Goal: Task Accomplishment & Management: Use online tool/utility

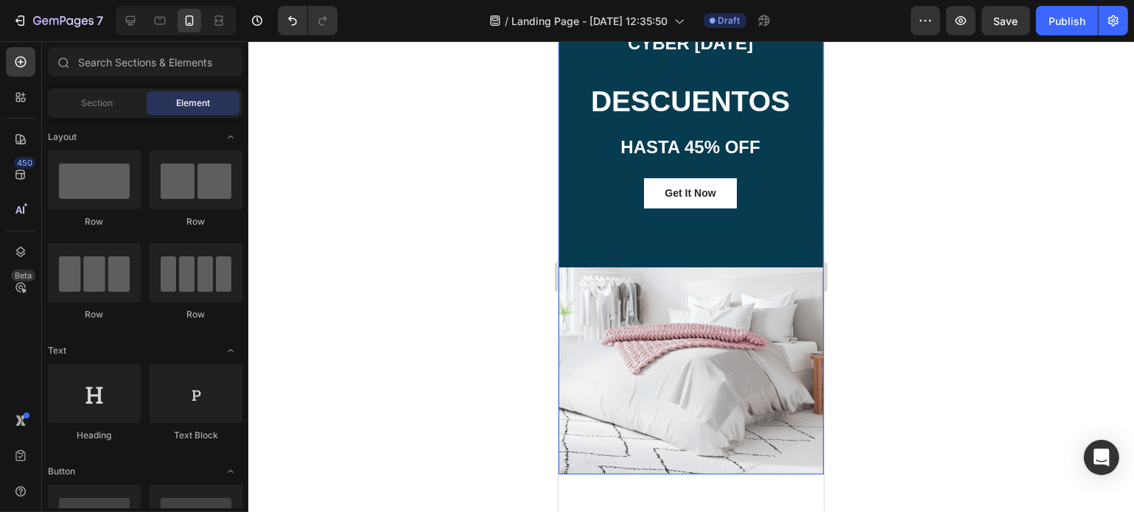
scroll to position [183, 0]
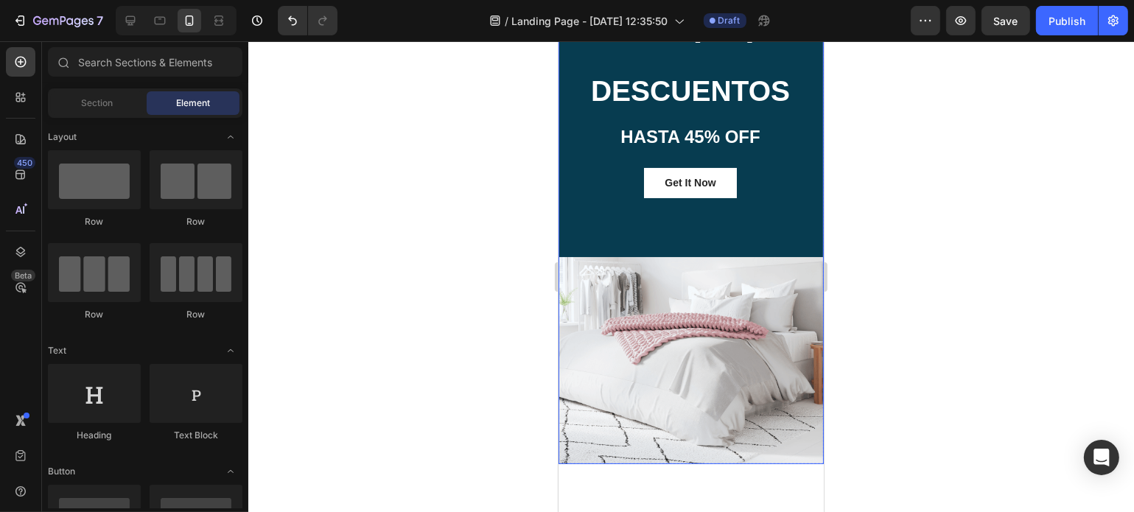
click at [756, 342] on div "00 Days 18 Hrs 30 Mins 04 Secs Countdown Timer Title Line CYBER [DATE] Text blo…" at bounding box center [690, 177] width 265 height 576
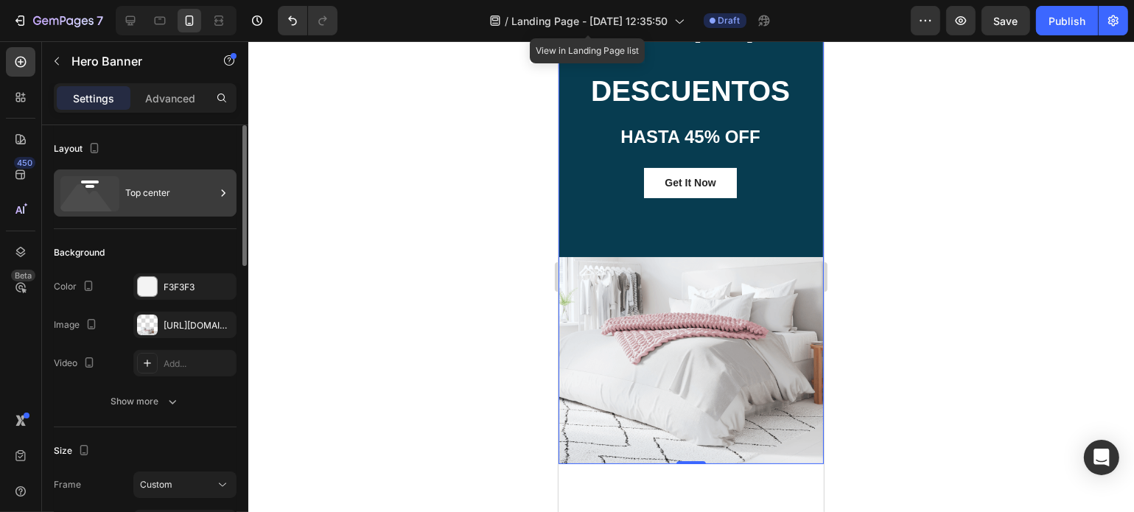
click at [167, 202] on div "Top center" at bounding box center [170, 193] width 90 height 34
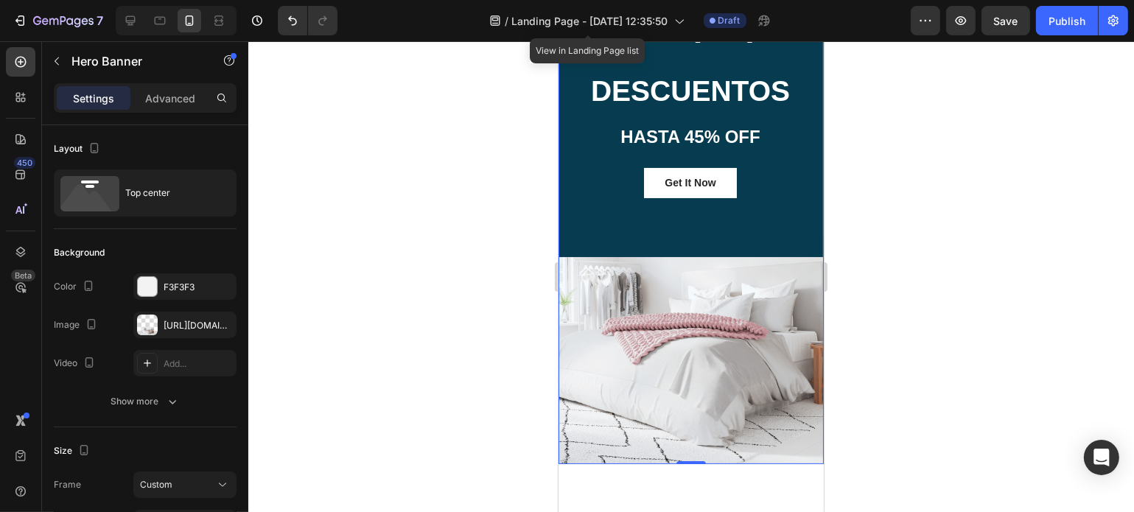
click at [329, 152] on div at bounding box center [691, 276] width 886 height 471
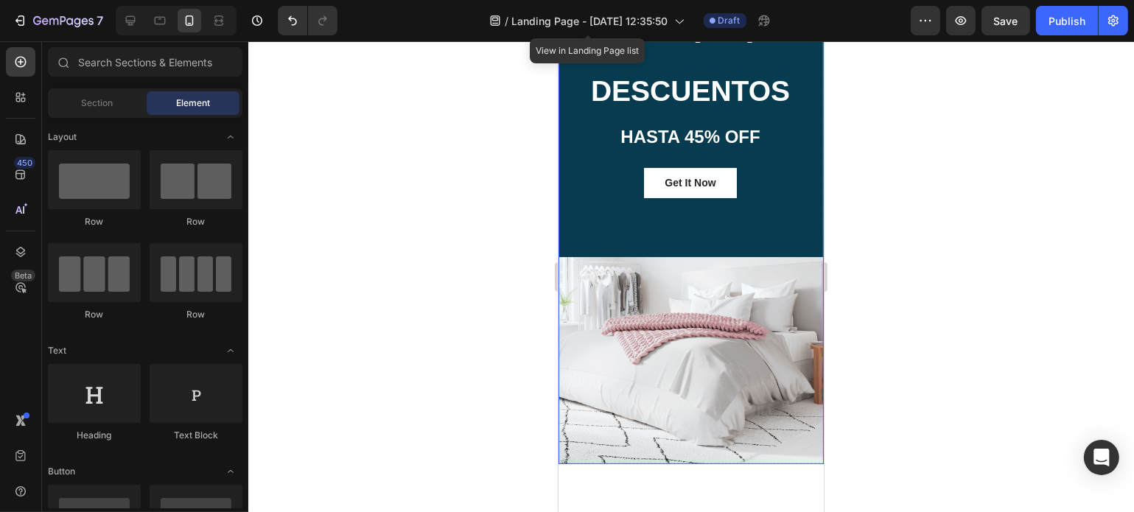
click at [632, 325] on div "00 Days 18 Hrs 27 Mins 39 Secs Countdown Timer Title Line CYBER [DATE] Text blo…" at bounding box center [690, 177] width 265 height 576
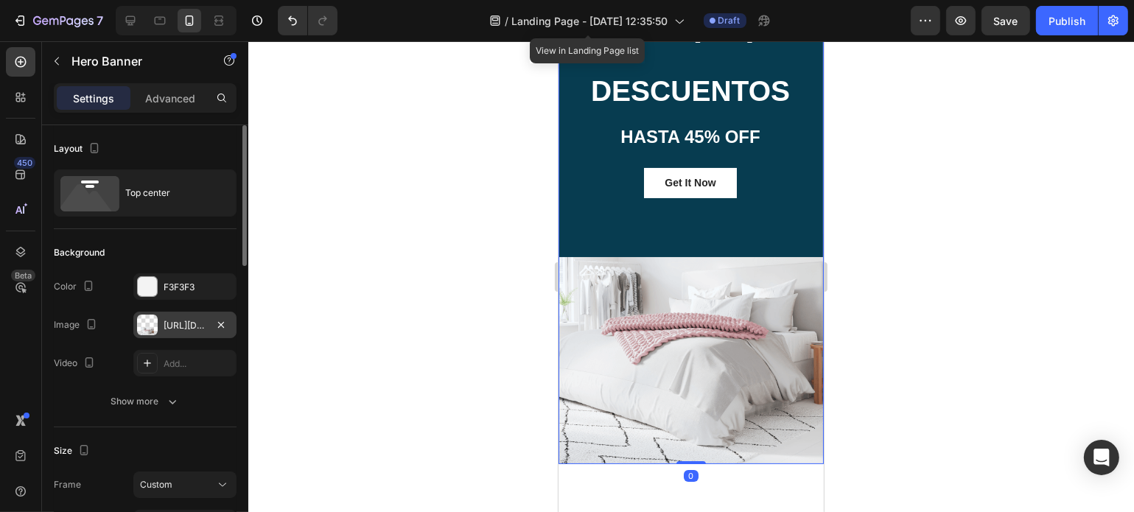
click at [162, 330] on div "[URL][DOMAIN_NAME]" at bounding box center [184, 325] width 103 height 27
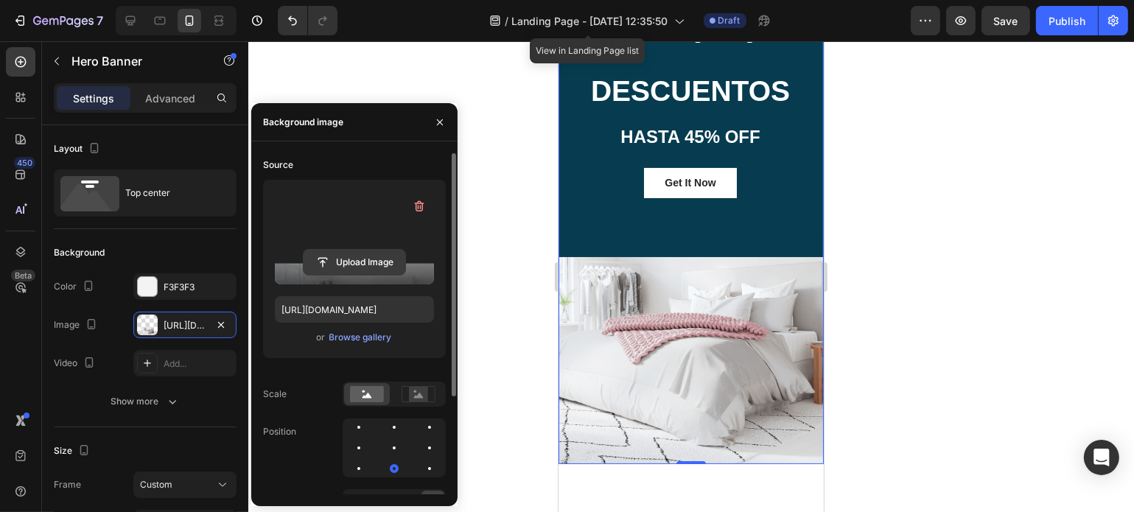
click at [360, 261] on input "file" at bounding box center [355, 262] width 102 height 25
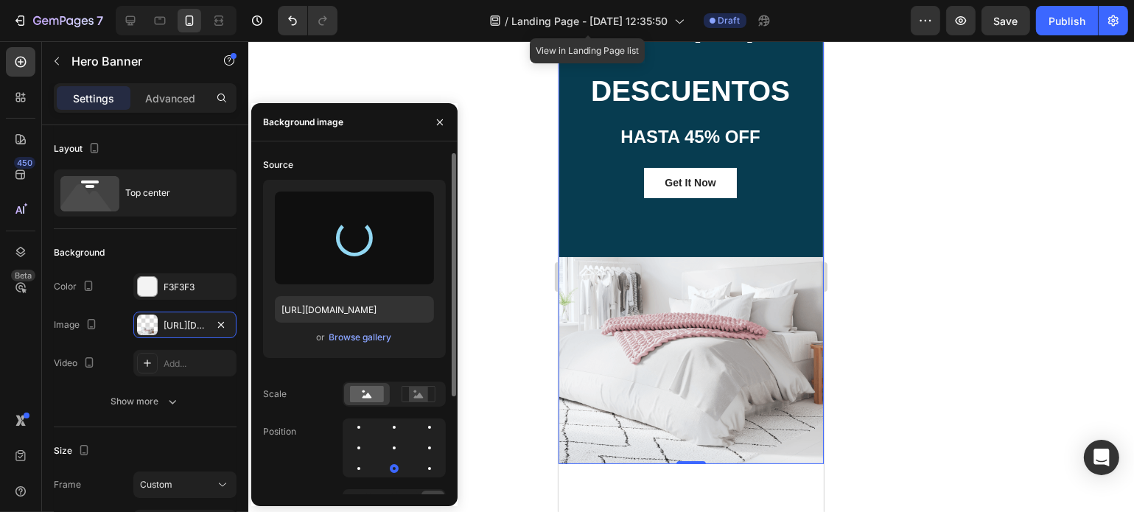
drag, startPoint x: 360, startPoint y: 261, endPoint x: 410, endPoint y: 103, distance: 165.2
click at [410, 103] on div "Background image" at bounding box center [354, 122] width 206 height 38
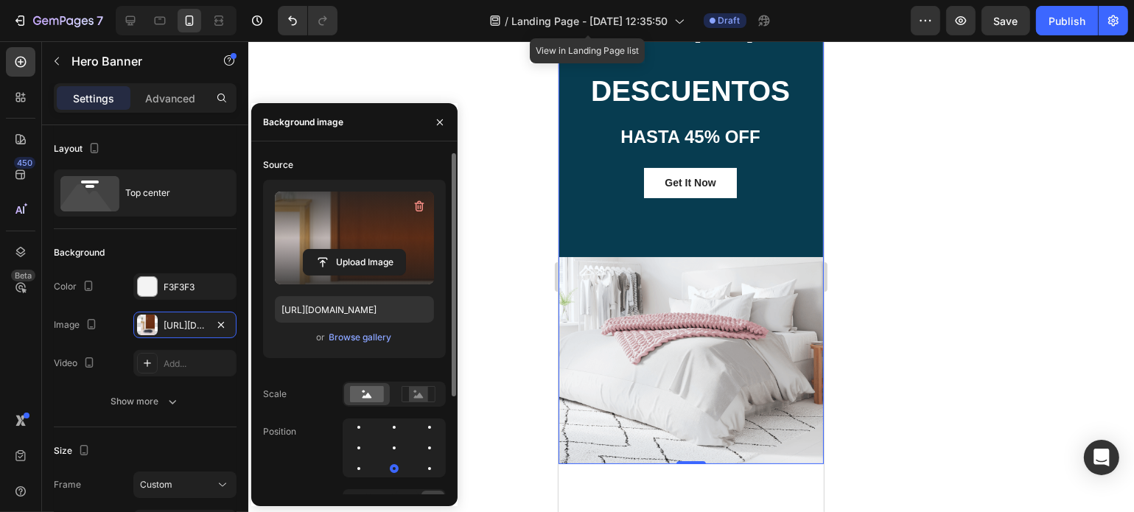
type input "[URL][DOMAIN_NAME]"
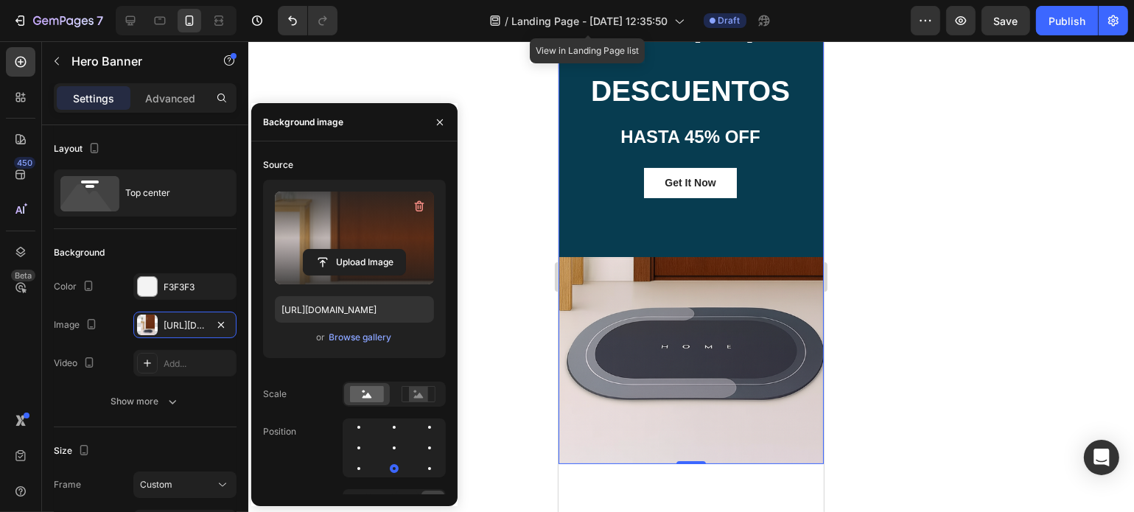
scroll to position [85, 0]
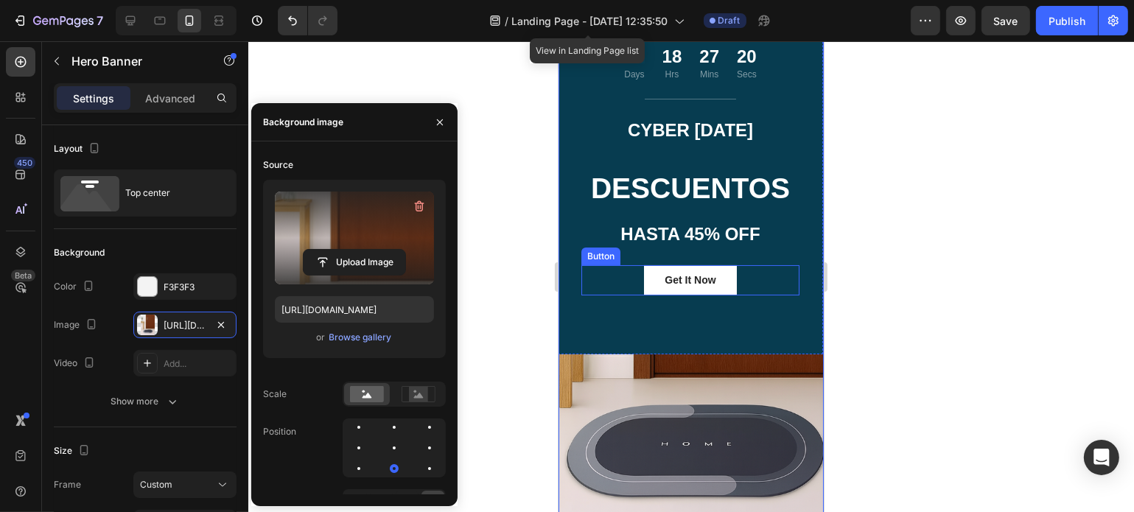
click at [615, 290] on div "Get It Now Button" at bounding box center [690, 280] width 218 height 30
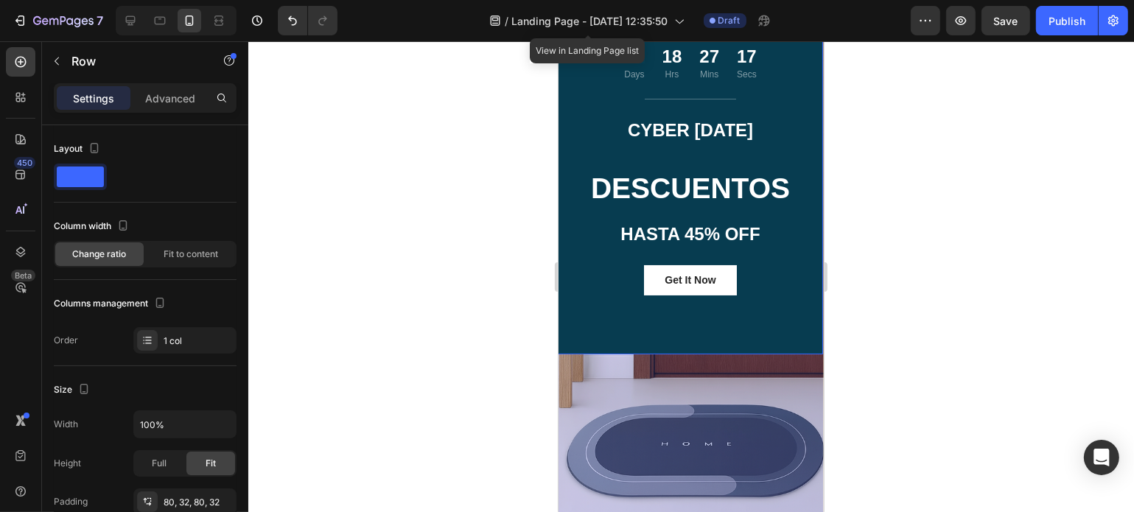
click at [489, 307] on div at bounding box center [691, 276] width 886 height 471
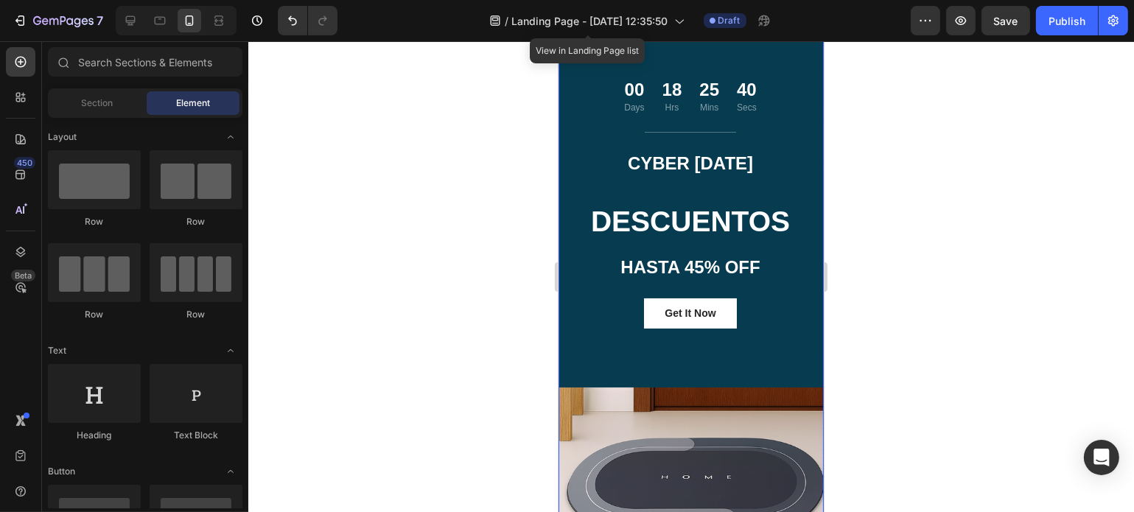
scroll to position [52, 0]
click at [22, 106] on div at bounding box center [20, 97] width 29 height 29
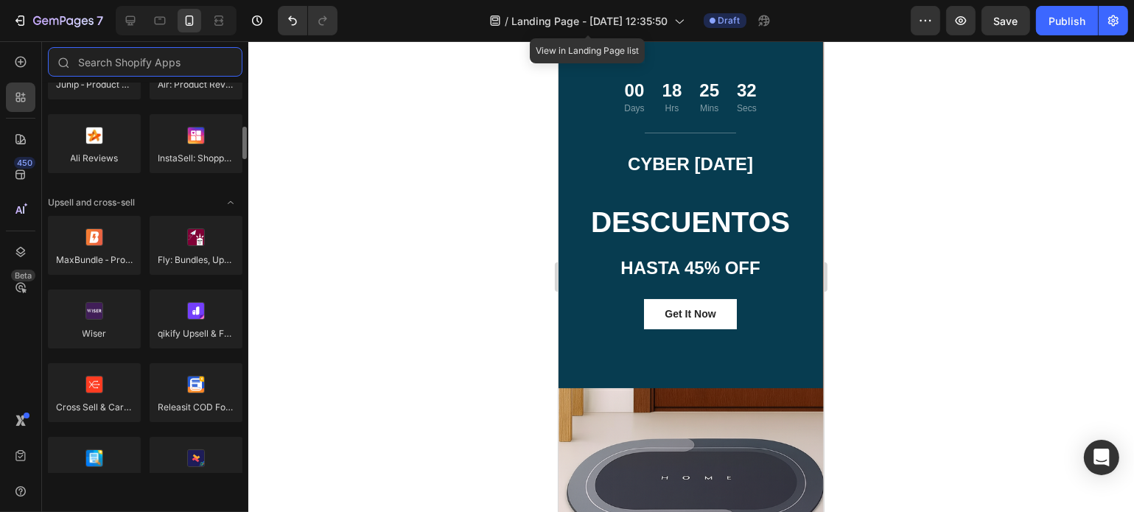
scroll to position [518, 0]
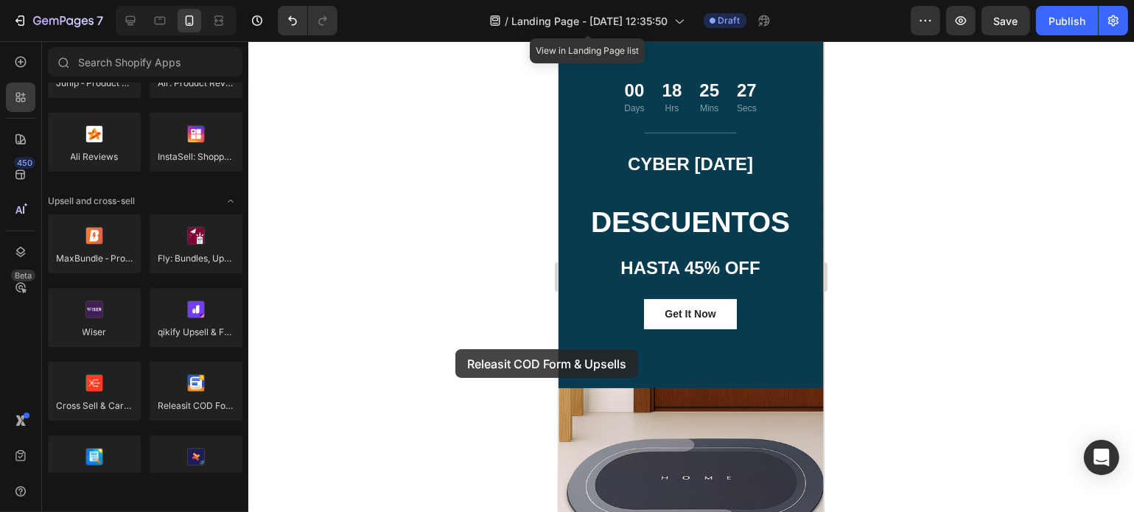
drag, startPoint x: 192, startPoint y: 382, endPoint x: 452, endPoint y: 350, distance: 262.1
click at [452, 0] on div "7 Version history / Landing Page - [DATE] 12:35:50 View in Landing Page list Dr…" at bounding box center [567, 0] width 1134 height 0
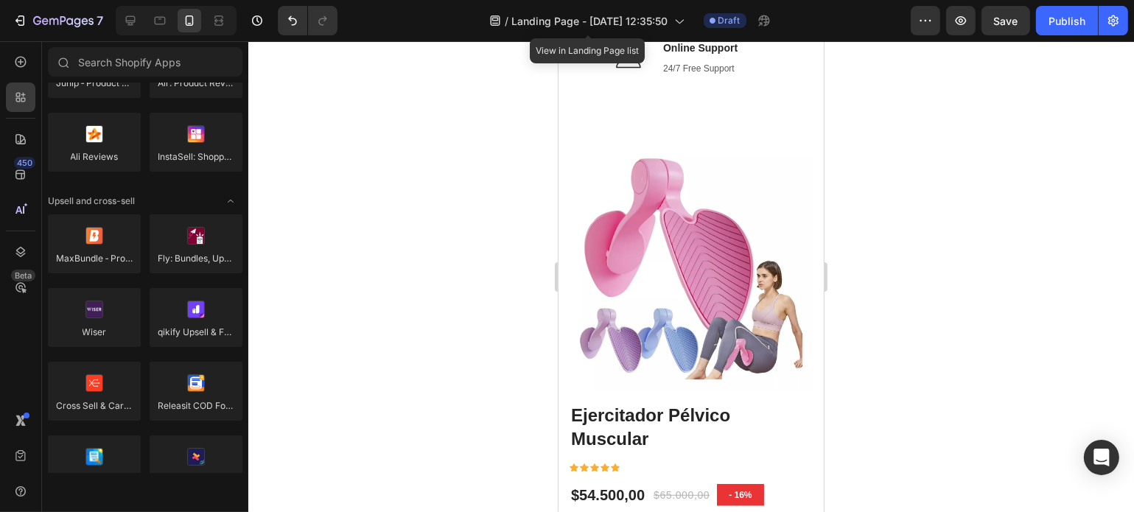
scroll to position [937, 0]
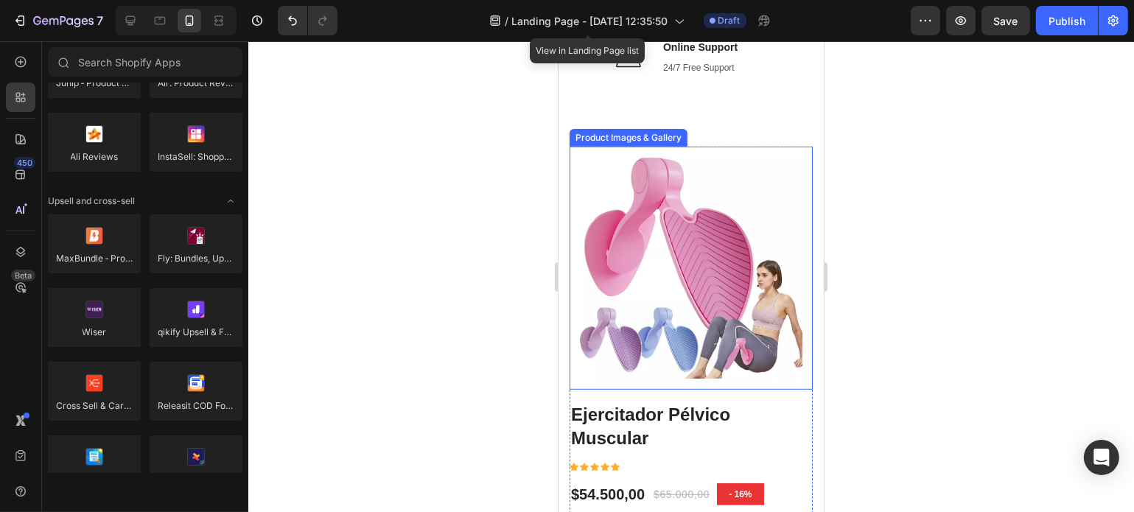
click at [662, 340] on img at bounding box center [690, 268] width 243 height 243
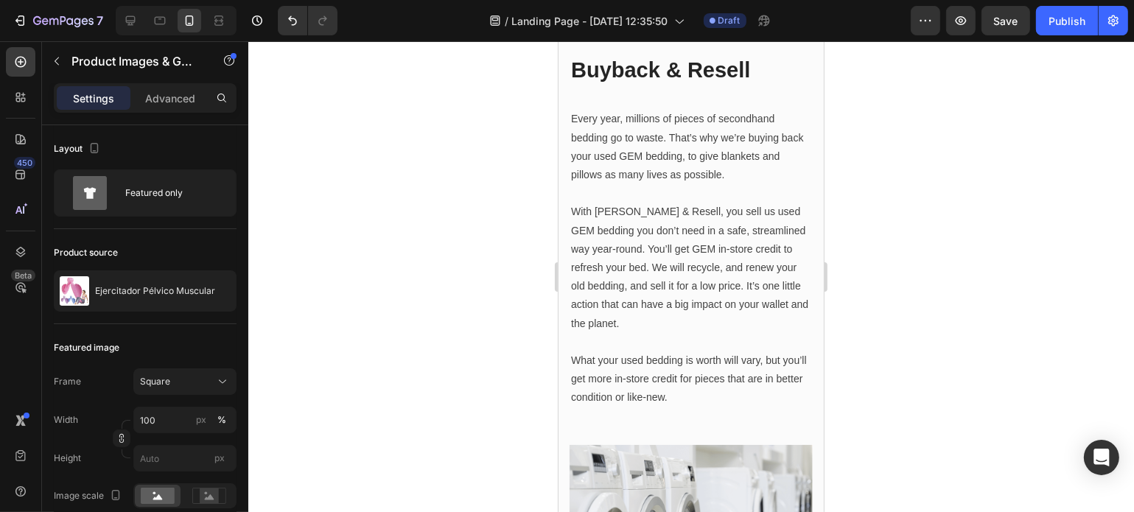
scroll to position [2918, 0]
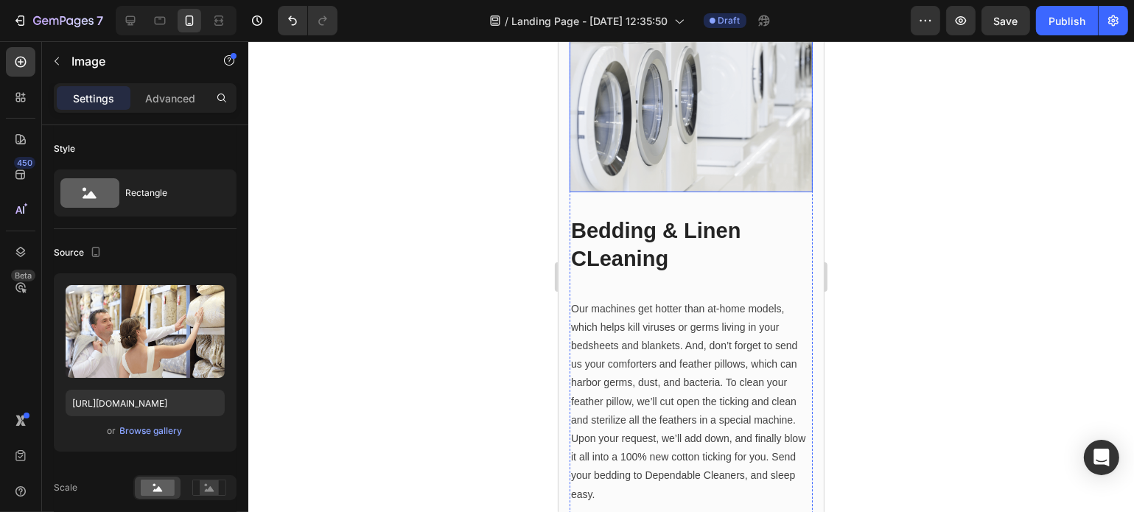
scroll to position [3353, 0]
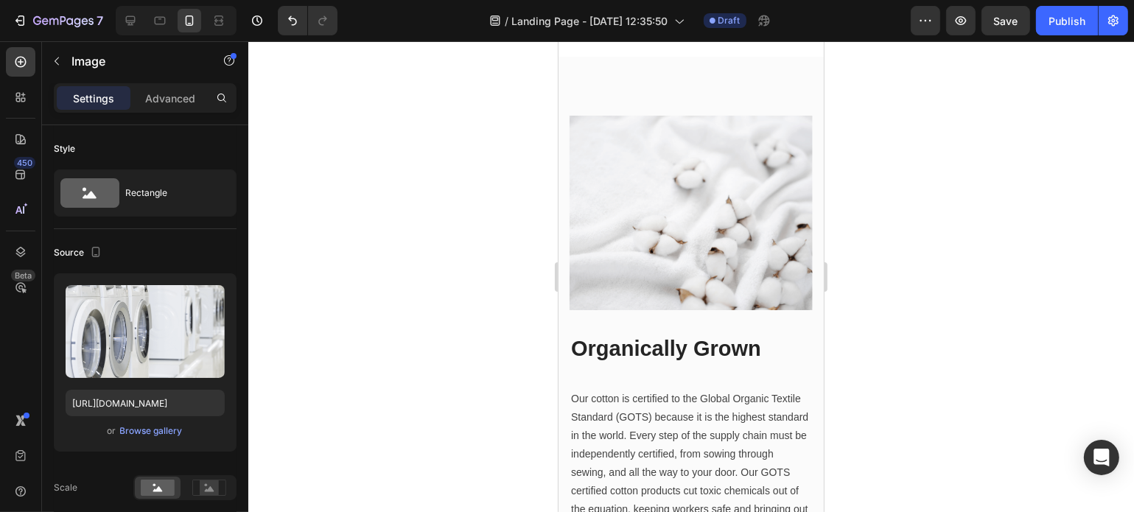
scroll to position [2478, 0]
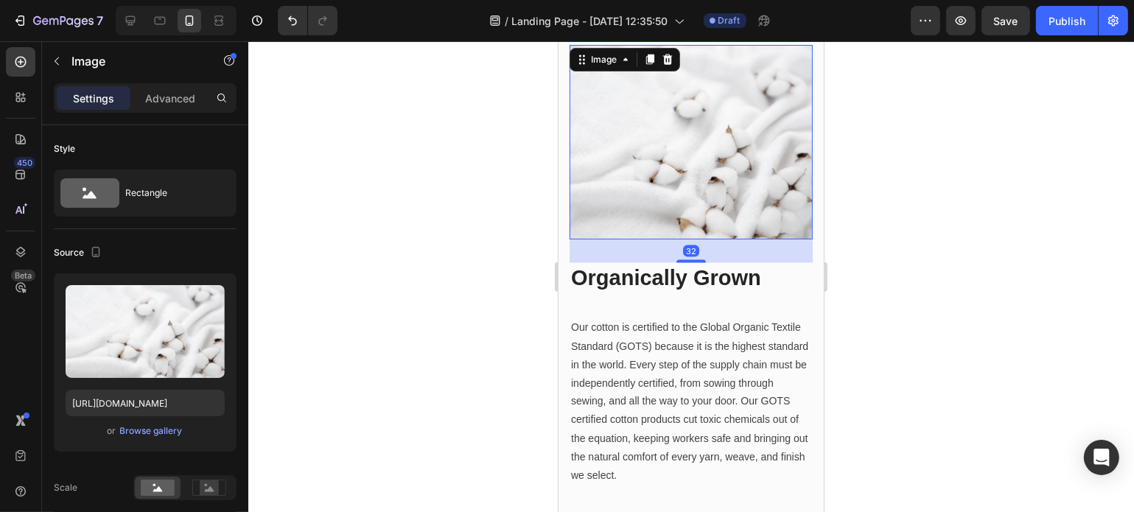
click at [732, 207] on img at bounding box center [690, 142] width 243 height 195
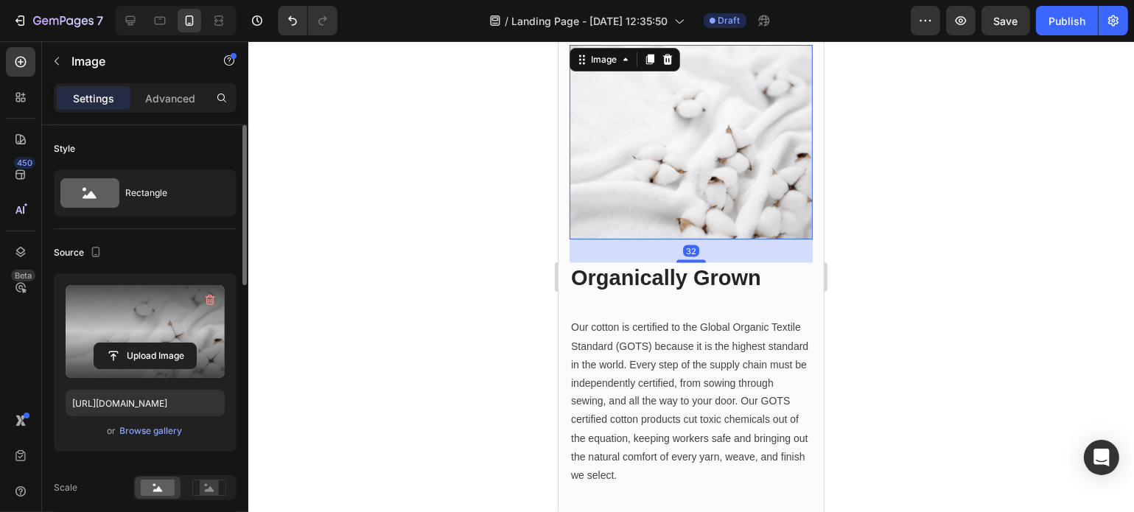
click at [150, 315] on label at bounding box center [145, 331] width 159 height 93
click at [150, 343] on input "file" at bounding box center [145, 355] width 102 height 25
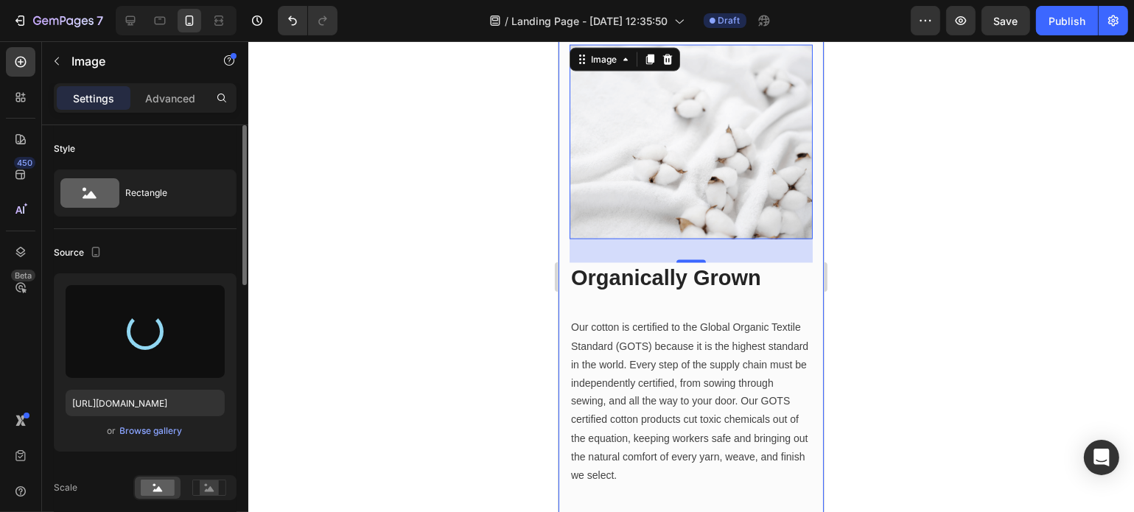
type input "[URL][DOMAIN_NAME]"
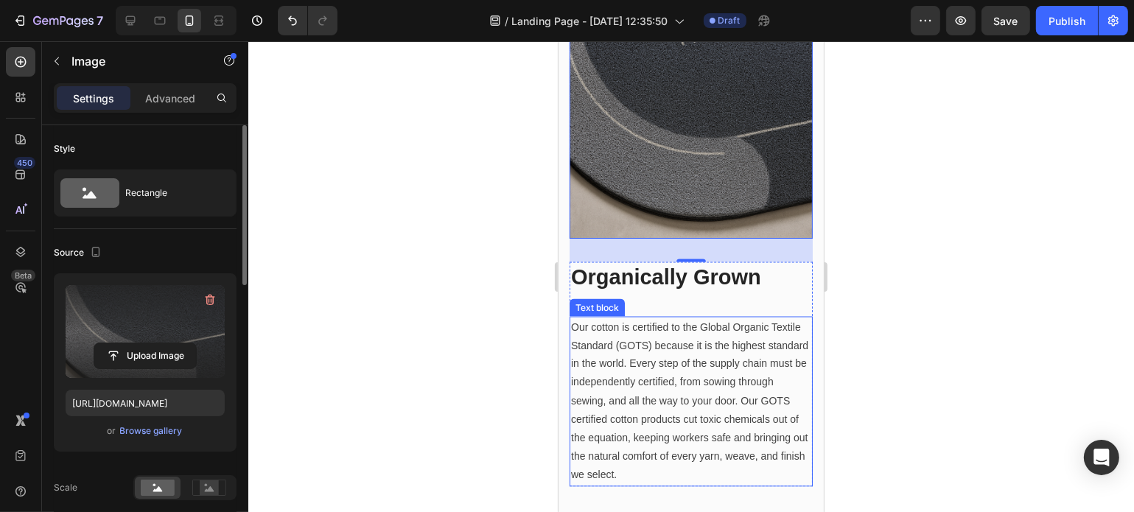
scroll to position [2503, 0]
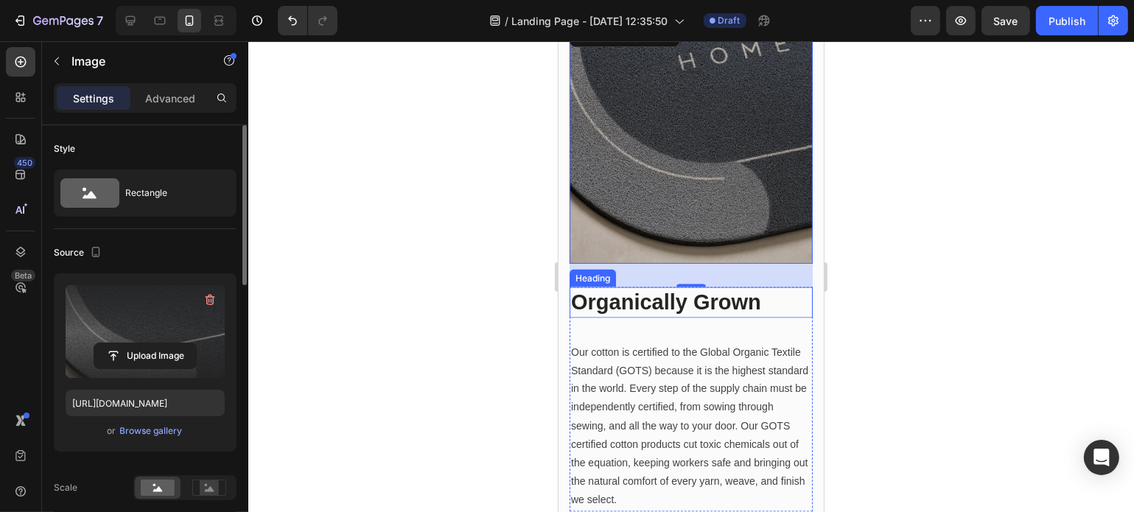
click at [691, 300] on p "Organically Grown" at bounding box center [690, 303] width 240 height 28
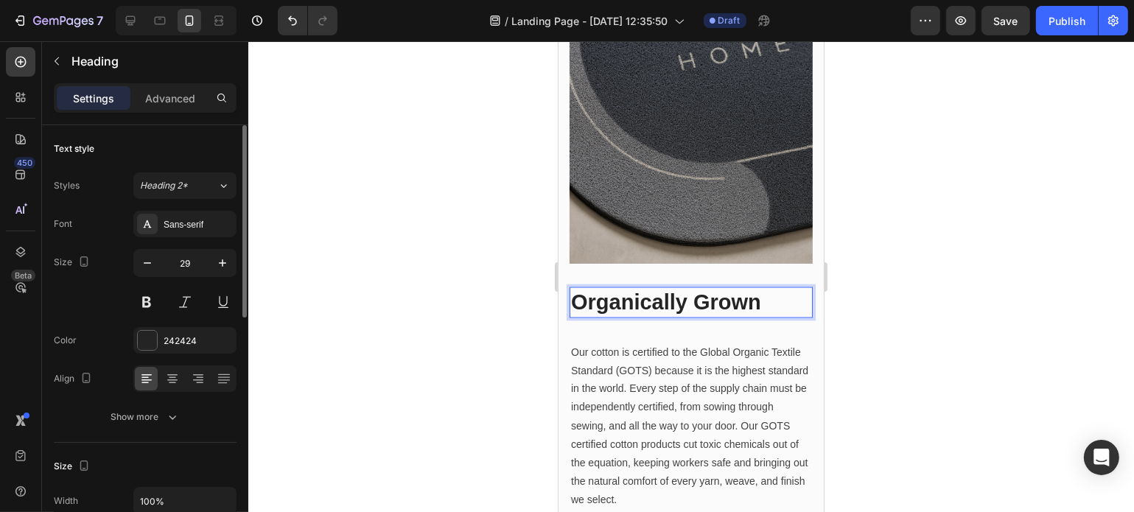
click at [618, 289] on p "Organically Grown" at bounding box center [690, 303] width 240 height 28
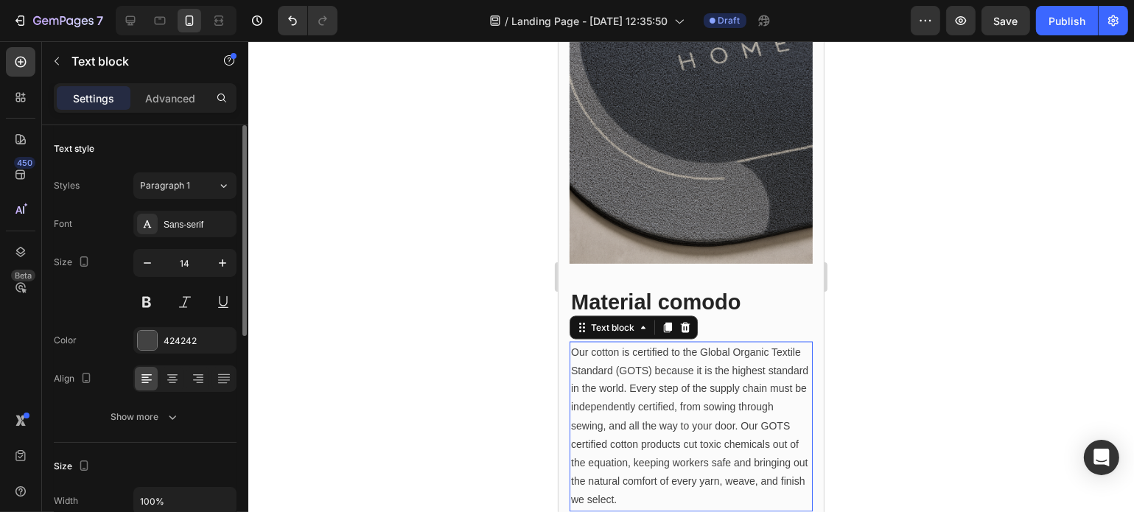
click at [684, 468] on p "Our cotton is certified to the Global Organic Textile Standard (GOTS) because i…" at bounding box center [690, 426] width 240 height 167
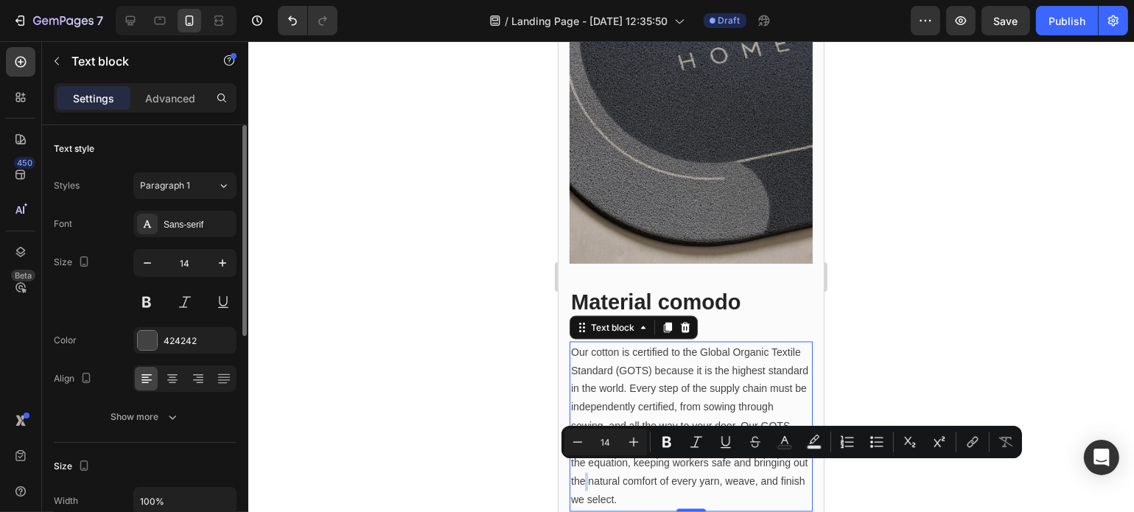
click at [684, 468] on p "Our cotton is certified to the Global Organic Textile Standard (GOTS) because i…" at bounding box center [690, 426] width 240 height 167
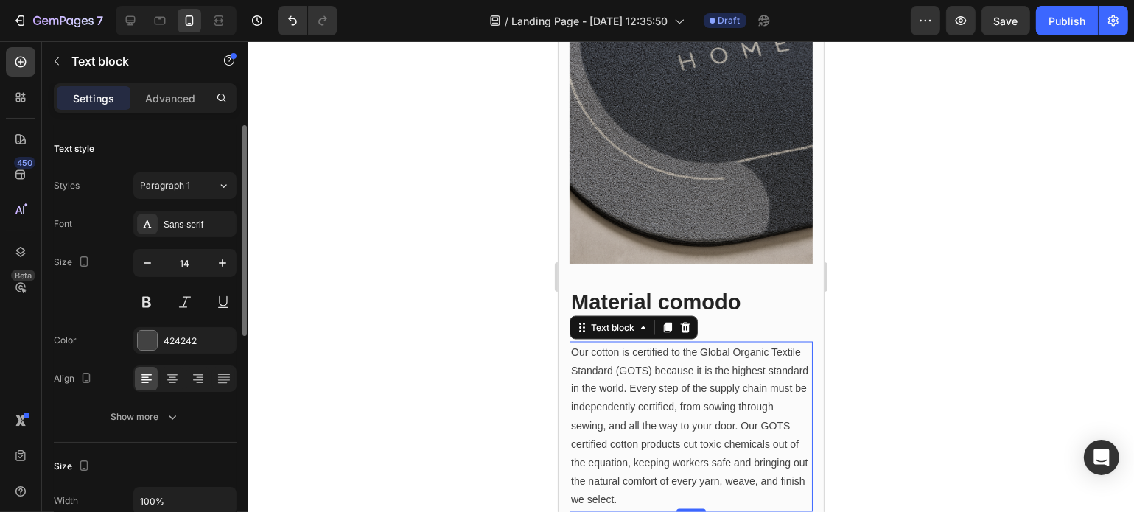
click at [684, 468] on p "Our cotton is certified to the Global Organic Textile Standard (GOTS) because i…" at bounding box center [690, 426] width 240 height 167
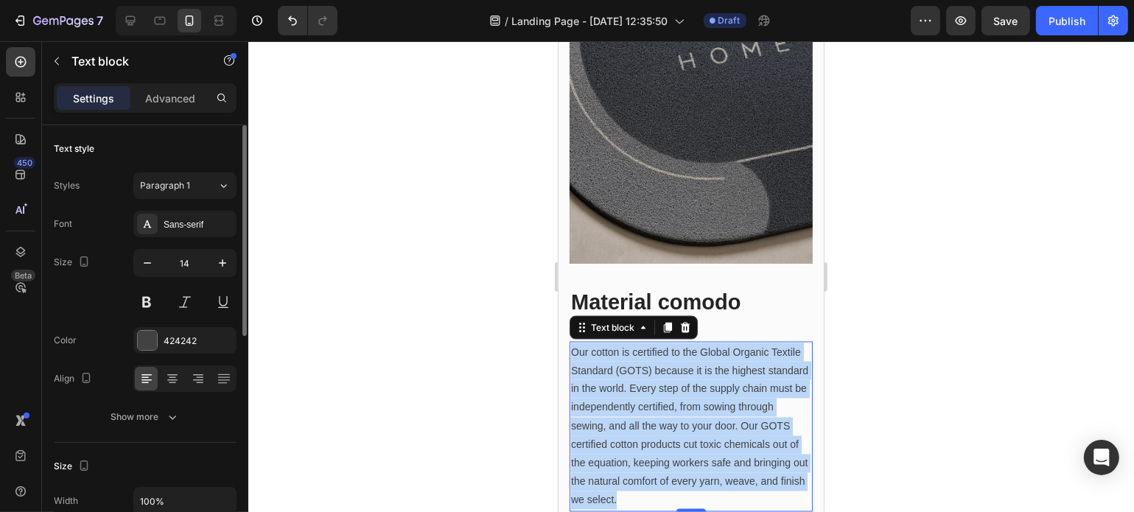
click at [684, 468] on p "Our cotton is certified to the Global Organic Textile Standard (GOTS) because i…" at bounding box center [690, 426] width 240 height 167
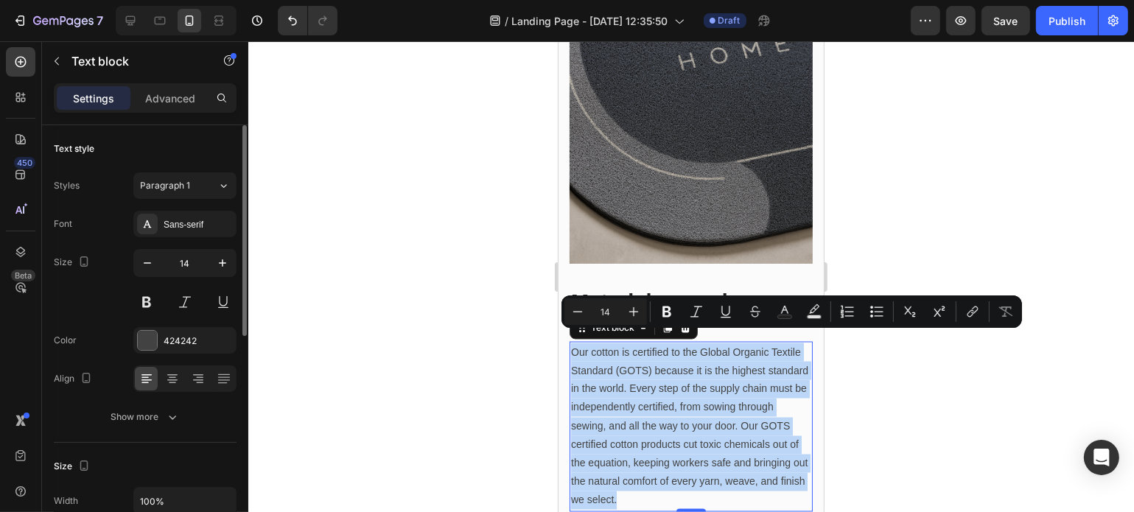
click at [684, 468] on p "Our cotton is certified to the Global Organic Textile Standard (GOTS) because i…" at bounding box center [690, 426] width 240 height 167
type input "13"
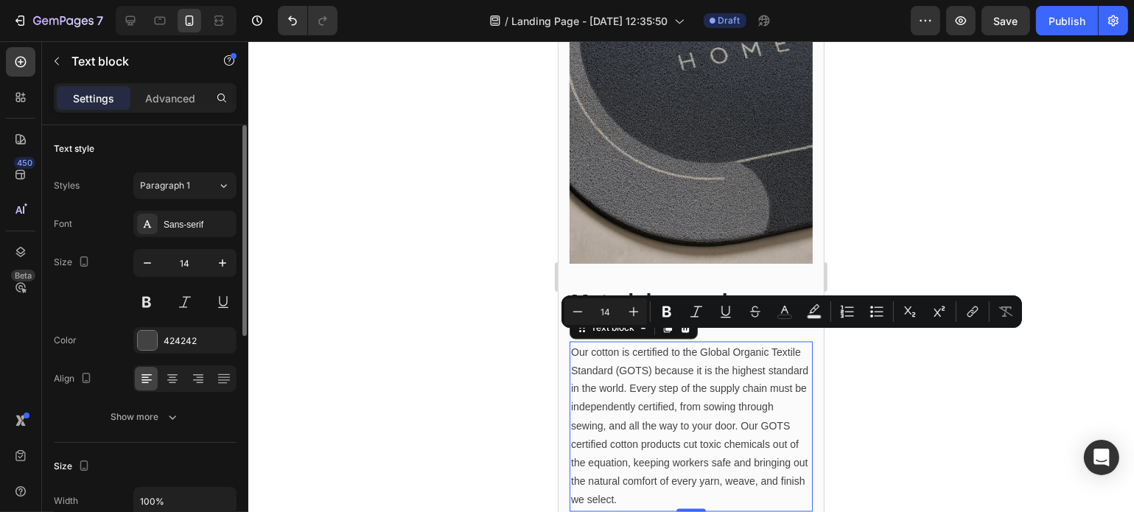
click at [679, 456] on p "Our cotton is certified to the Global Organic Textile Standard (GOTS) because i…" at bounding box center [690, 426] width 240 height 167
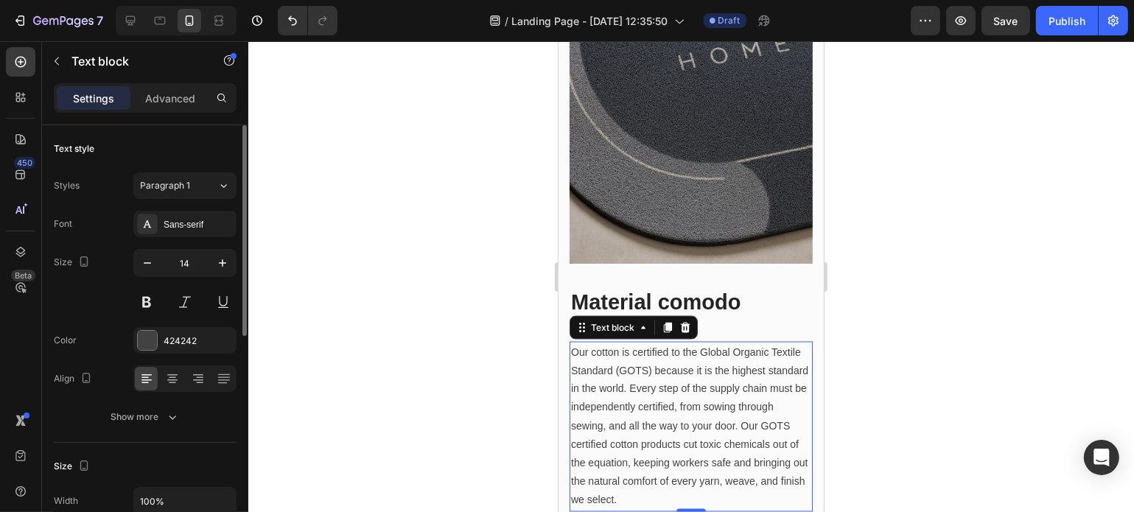
click at [679, 456] on p "Our cotton is certified to the Global Organic Textile Standard (GOTS) because i…" at bounding box center [690, 426] width 240 height 167
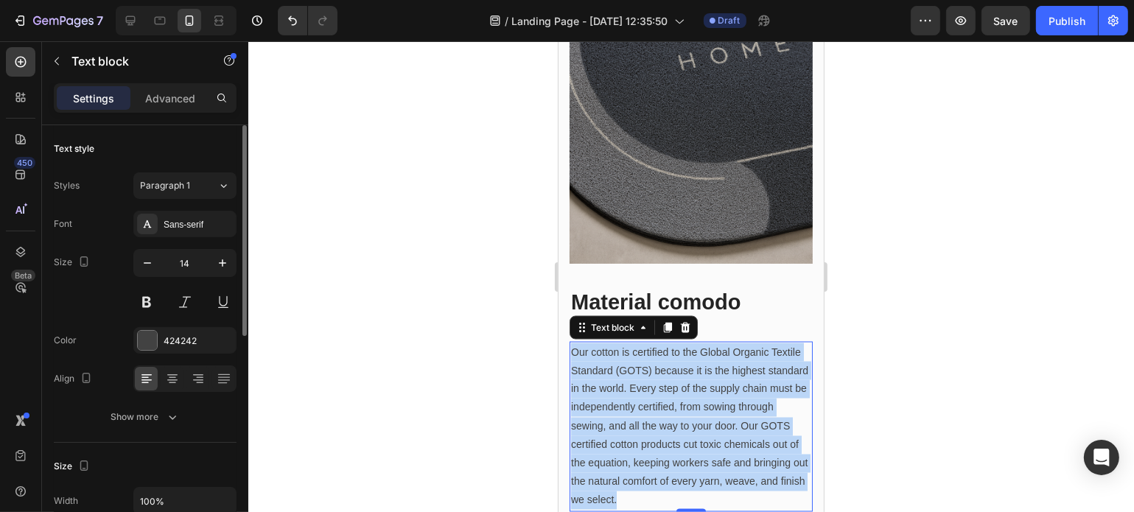
click at [679, 456] on p "Our cotton is certified to the Global Organic Textile Standard (GOTS) because i…" at bounding box center [690, 426] width 240 height 167
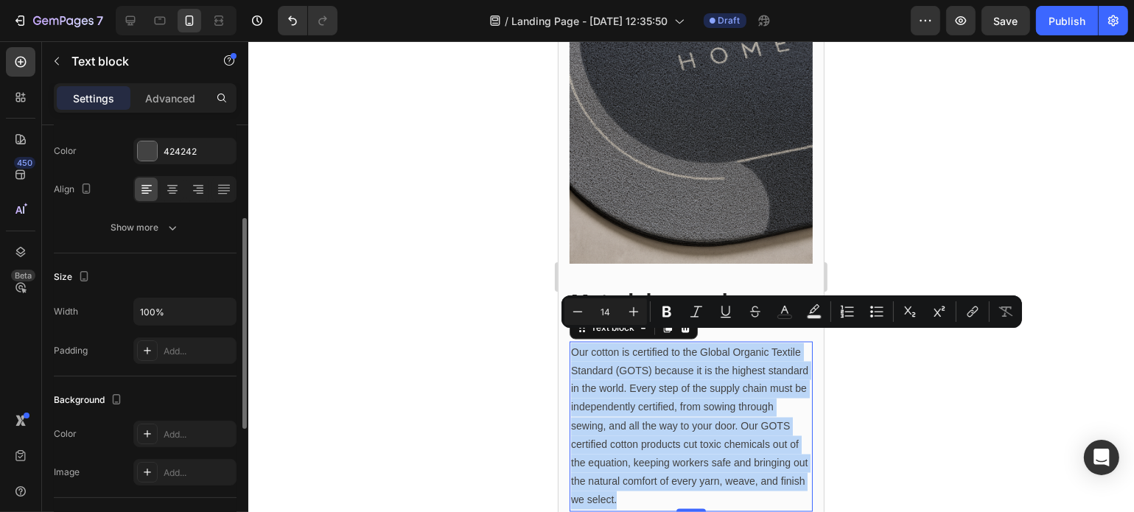
scroll to position [190, 0]
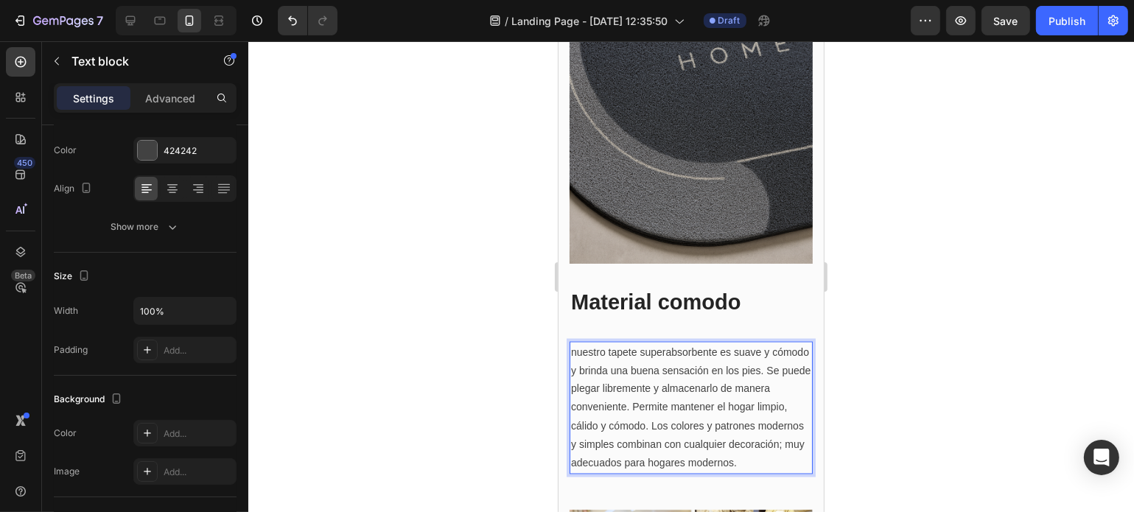
click at [576, 343] on p "nuestro tapete superabsorbente es suave y cómodo y brinda una buena sensación e…" at bounding box center [690, 408] width 240 height 130
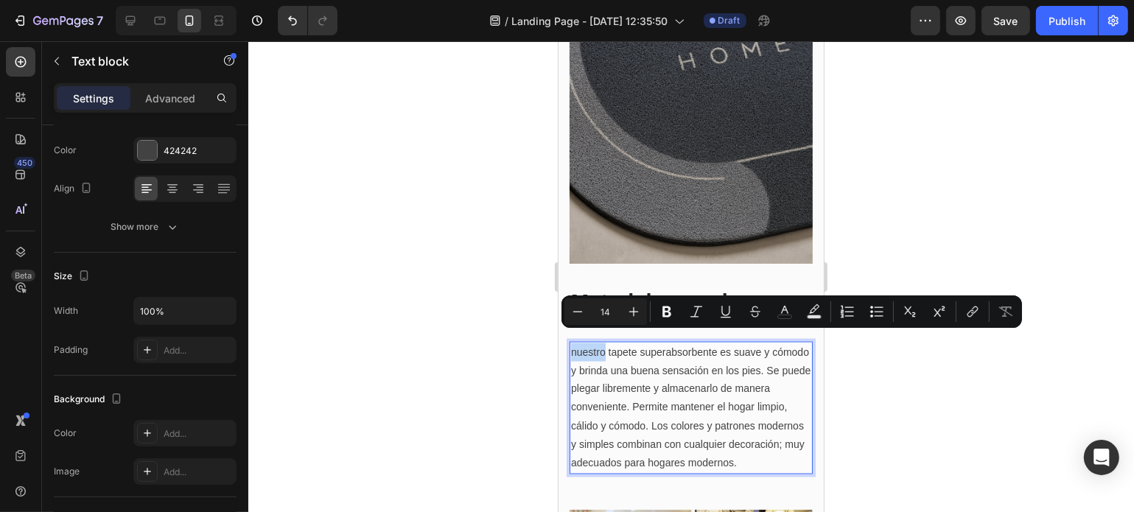
click at [576, 343] on p "nuestro tapete superabsorbente es suave y cómodo y brinda una buena sensación e…" at bounding box center [690, 408] width 240 height 130
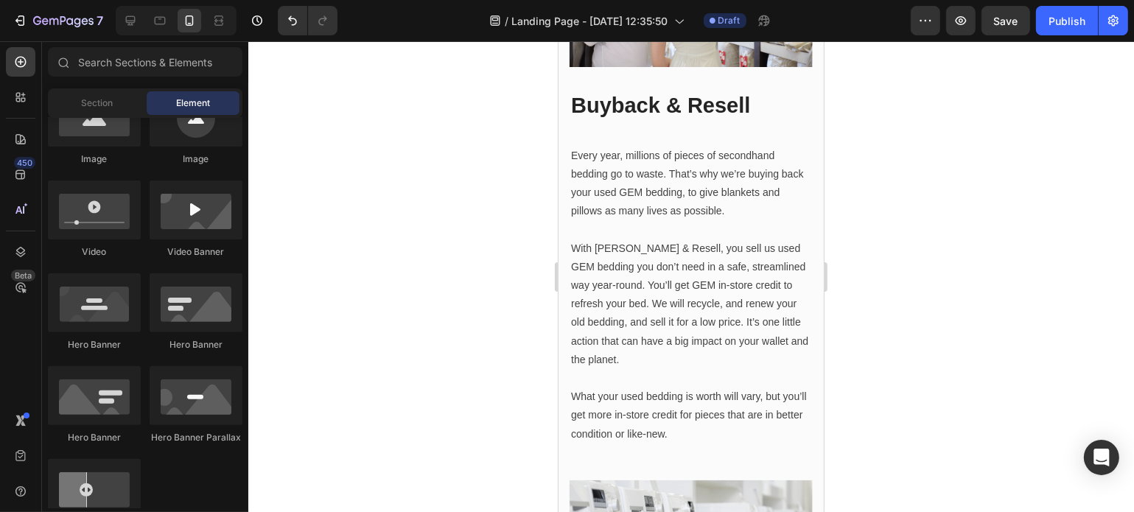
scroll to position [2990, 0]
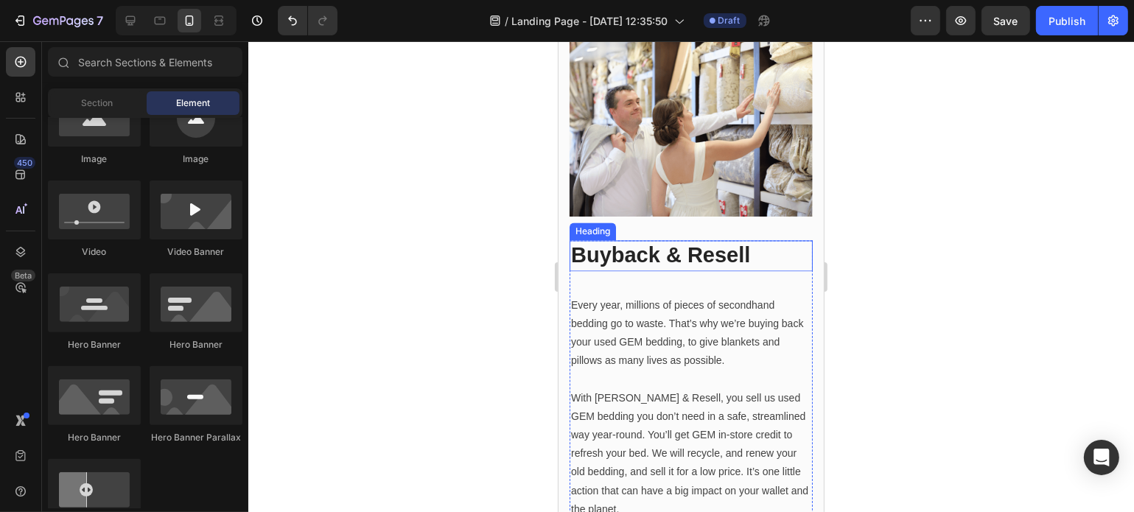
click at [645, 262] on p "Buyback & Resell" at bounding box center [690, 256] width 240 height 28
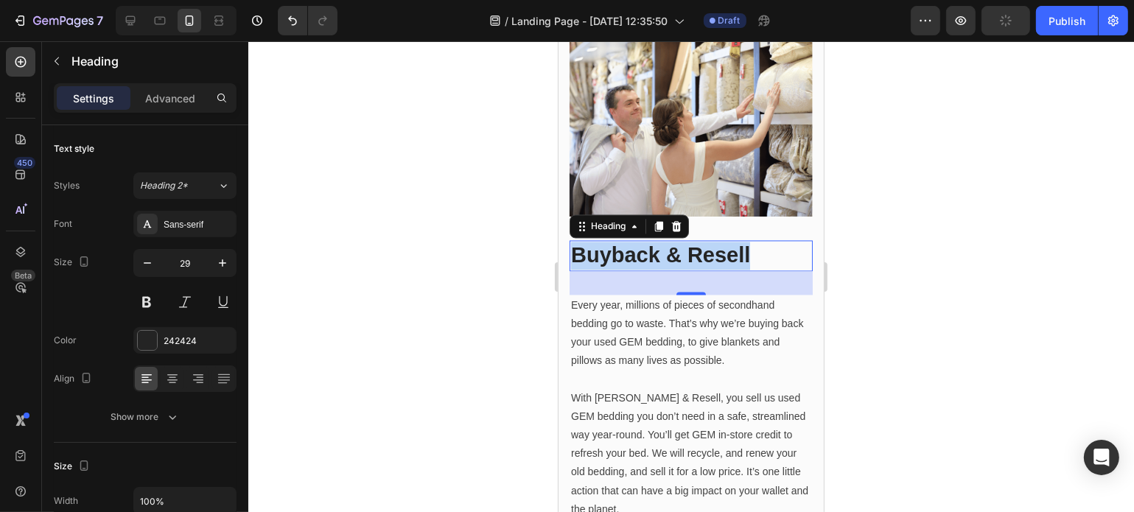
click at [645, 262] on p "Buyback & Resell" at bounding box center [690, 256] width 240 height 28
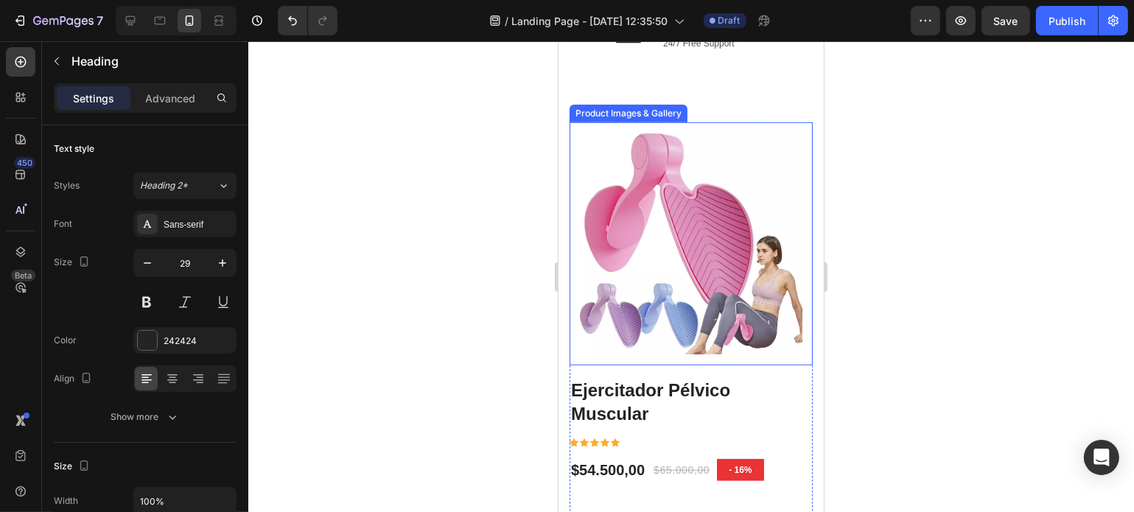
scroll to position [696, 0]
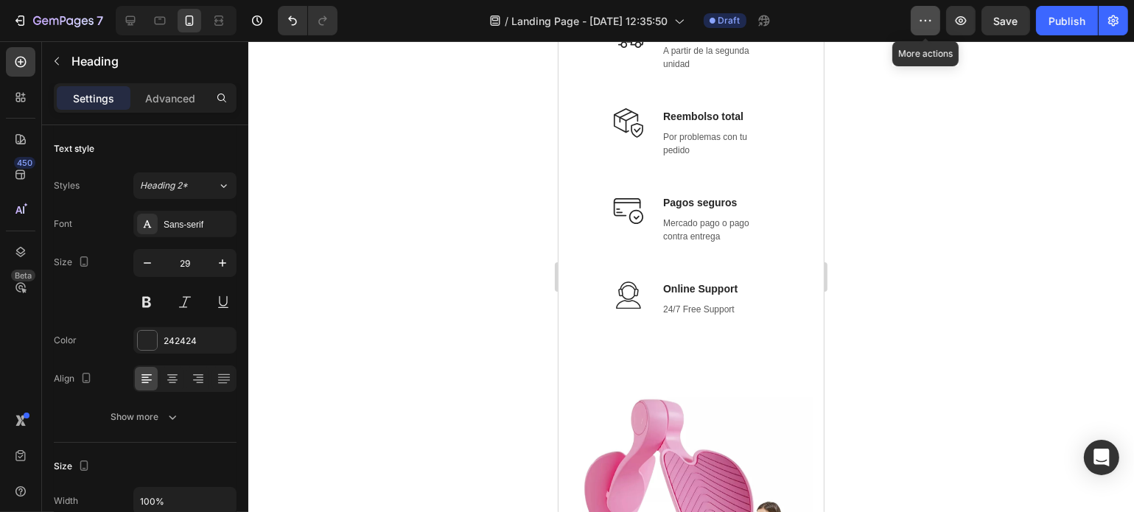
click at [932, 32] on button "button" at bounding box center [925, 20] width 29 height 29
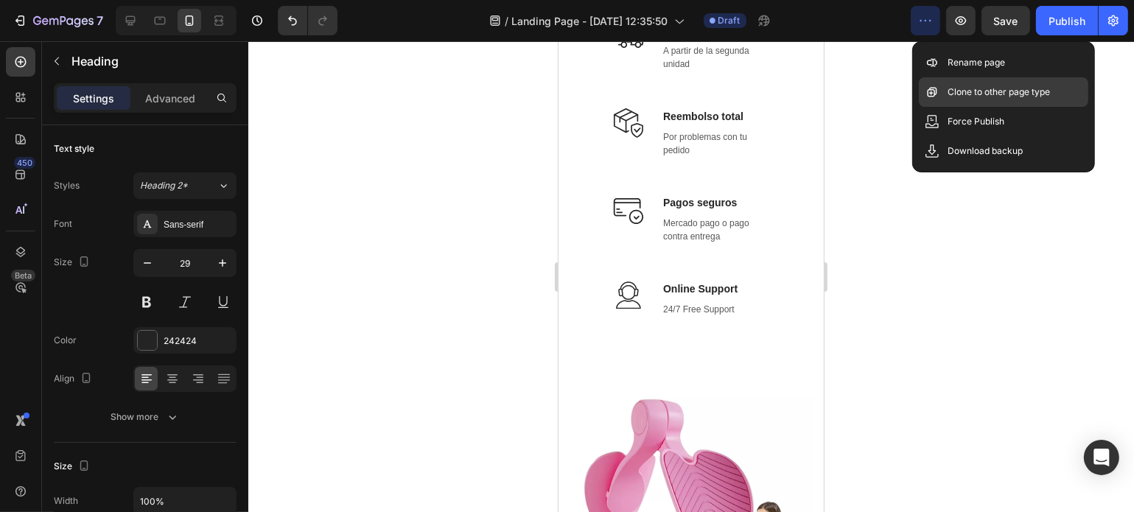
click at [987, 107] on div "Clone to other page type" at bounding box center [1003, 121] width 169 height 29
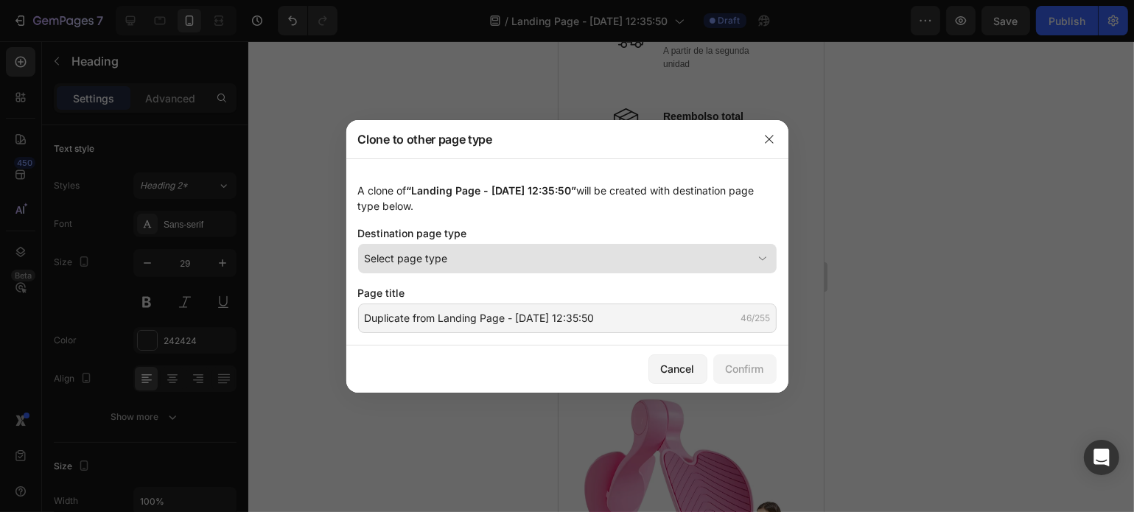
click at [578, 265] on div "Select page type" at bounding box center [559, 258] width 388 height 15
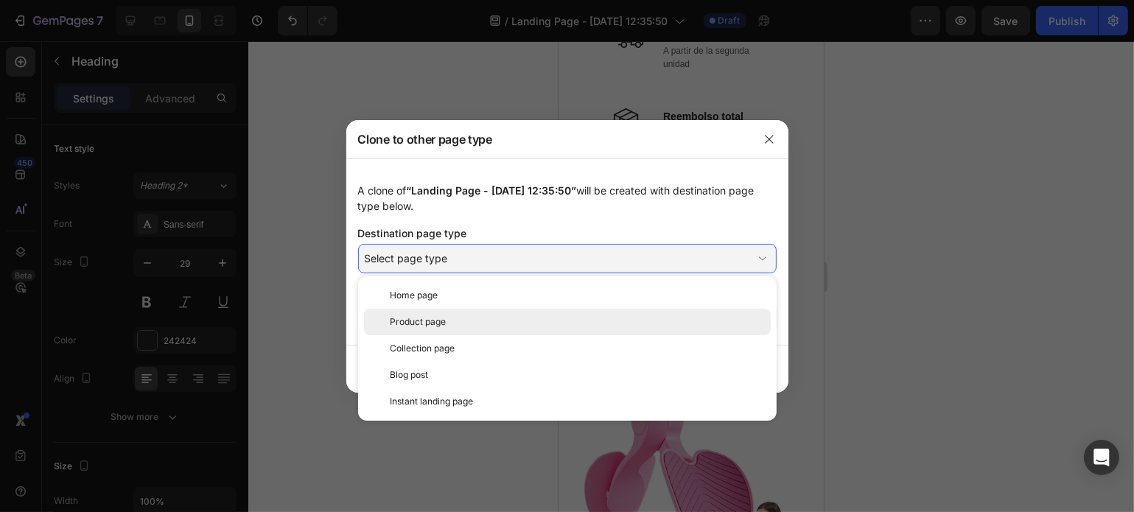
click at [522, 321] on div "Product page" at bounding box center [578, 321] width 374 height 13
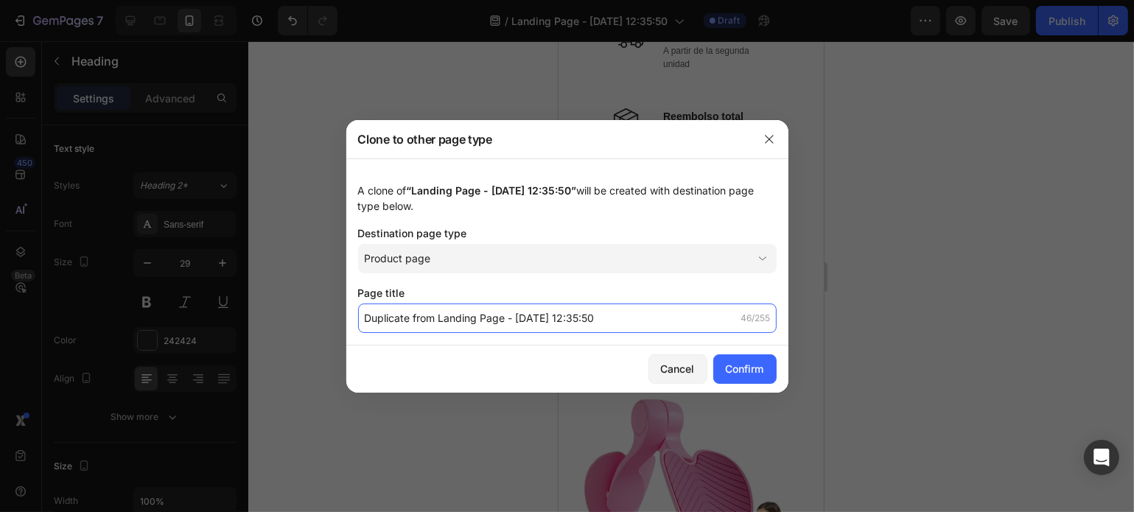
click at [498, 323] on input "Duplicate from Landing Page - [DATE] 12:35:50" at bounding box center [567, 318] width 419 height 29
click at [646, 329] on input "Duplicate from Landing Page - [DATE] 12:35:50" at bounding box center [567, 318] width 419 height 29
type input "Tapete antideslizante"
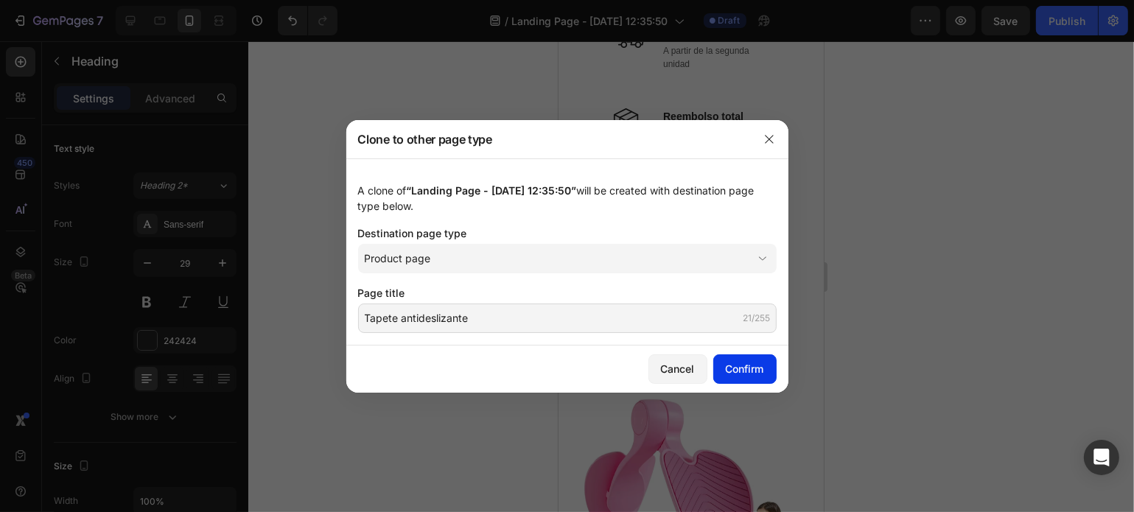
click at [756, 363] on div "Confirm" at bounding box center [745, 368] width 38 height 15
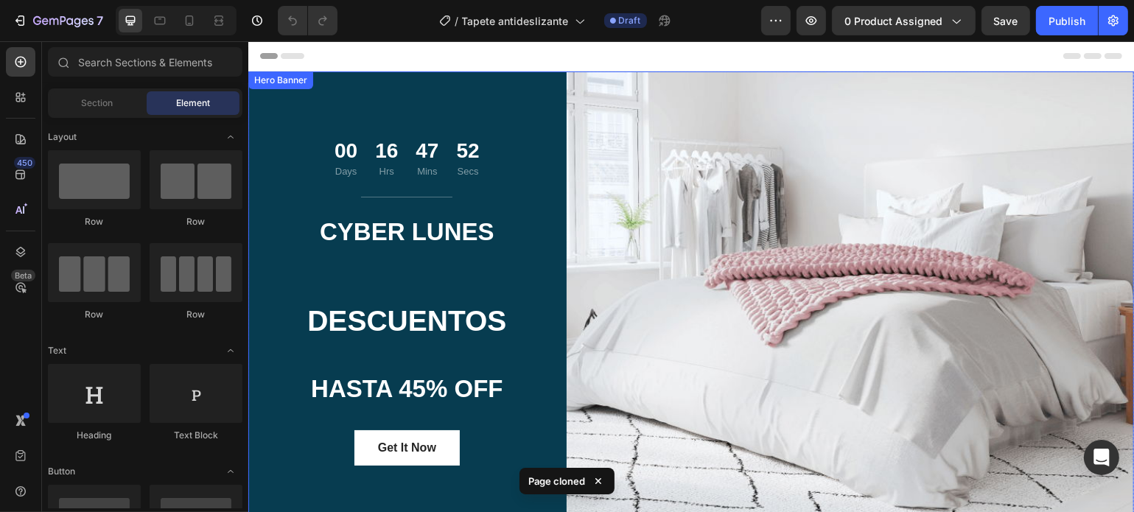
click at [679, 197] on div "00 Days 16 Hrs 47 Mins 52 Secs Countdown Timer Title Line CYBER LUNES Text bloc…" at bounding box center [691, 301] width 886 height 461
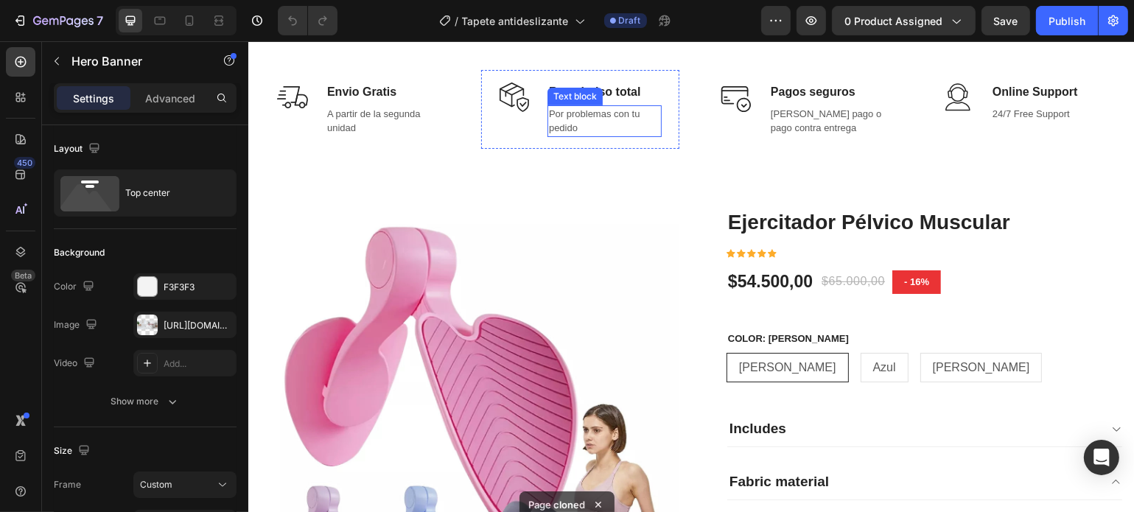
scroll to position [522, 0]
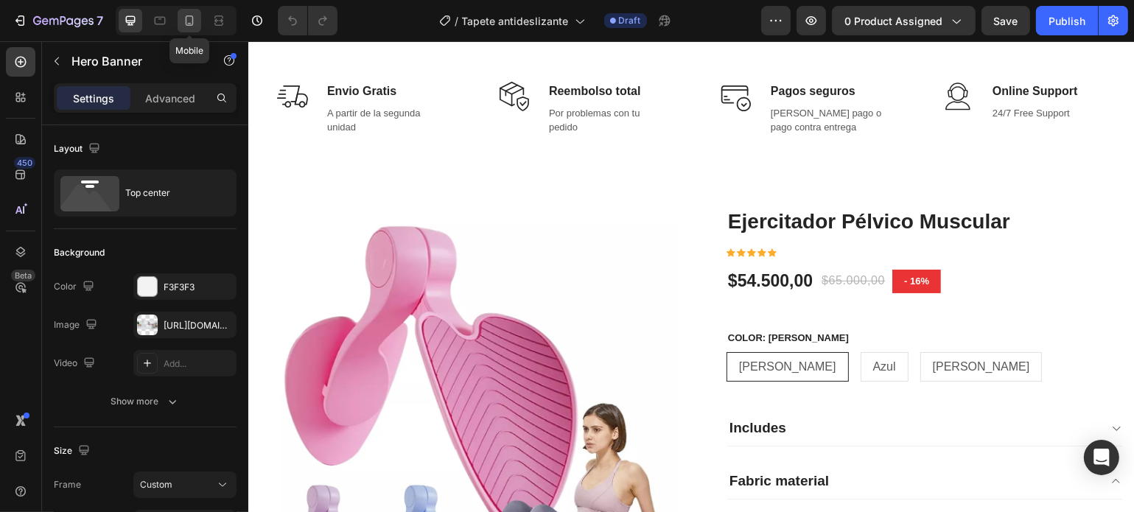
click at [189, 19] on icon at bounding box center [189, 20] width 15 height 15
type input "100%"
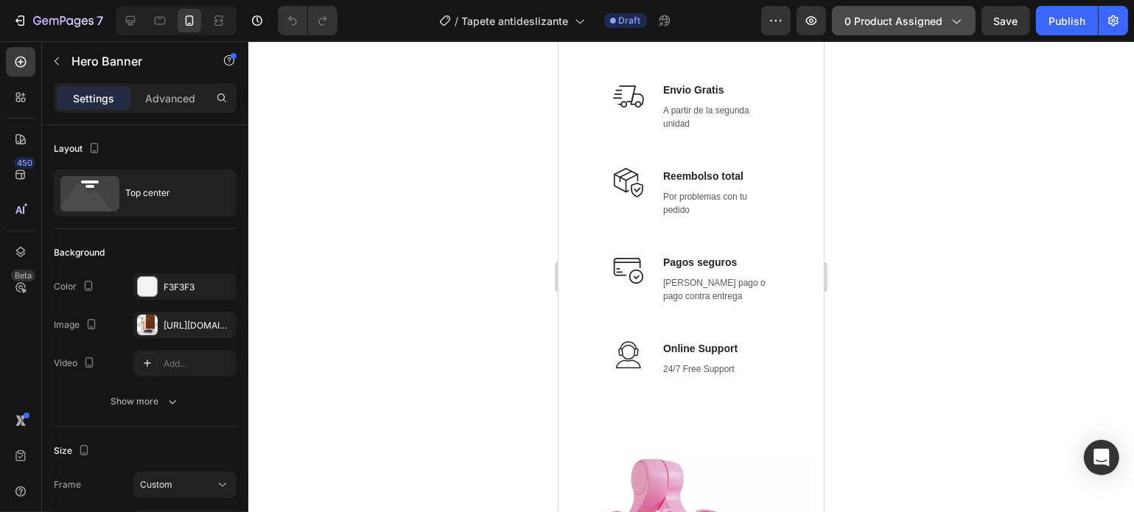
click at [890, 17] on span "0 product assigned" at bounding box center [894, 20] width 98 height 15
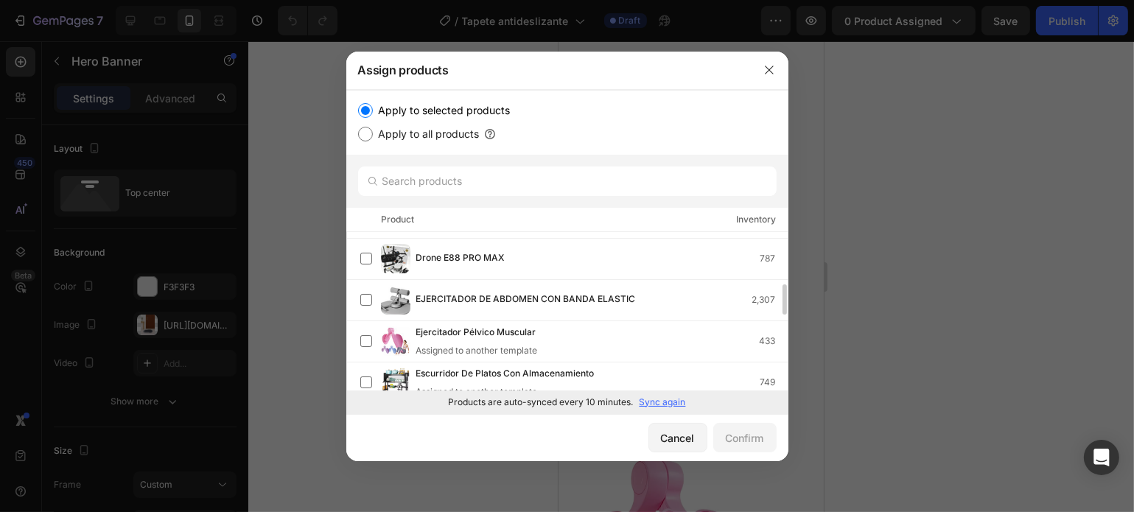
scroll to position [212, 0]
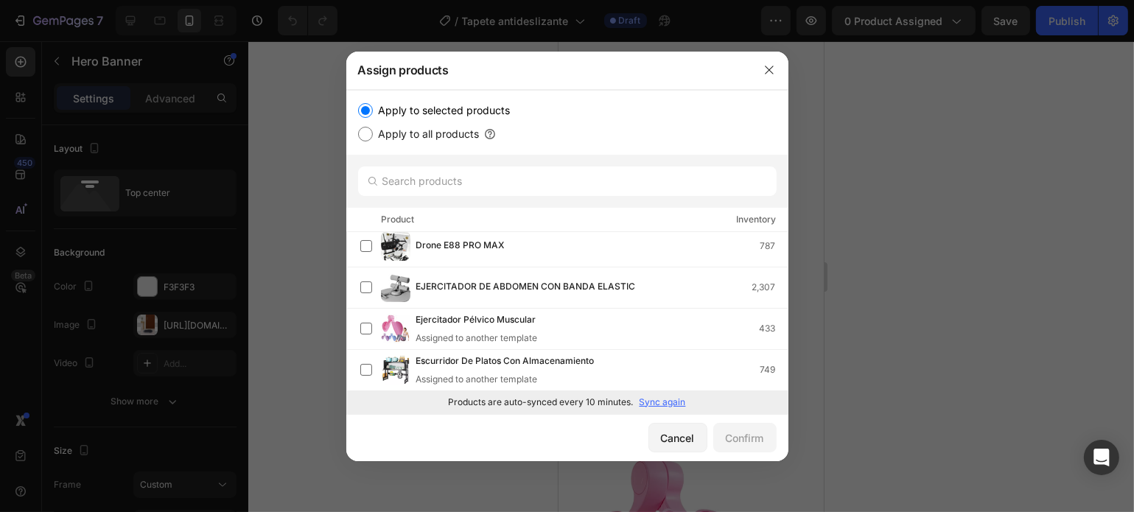
click at [335, 210] on div at bounding box center [567, 256] width 1134 height 512
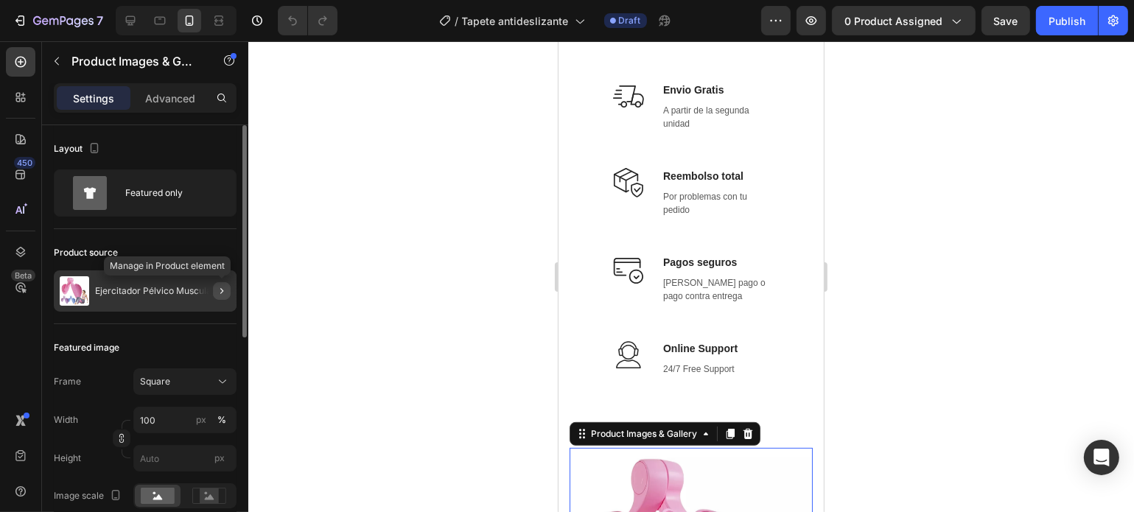
click at [217, 292] on icon "button" at bounding box center [222, 291] width 12 height 12
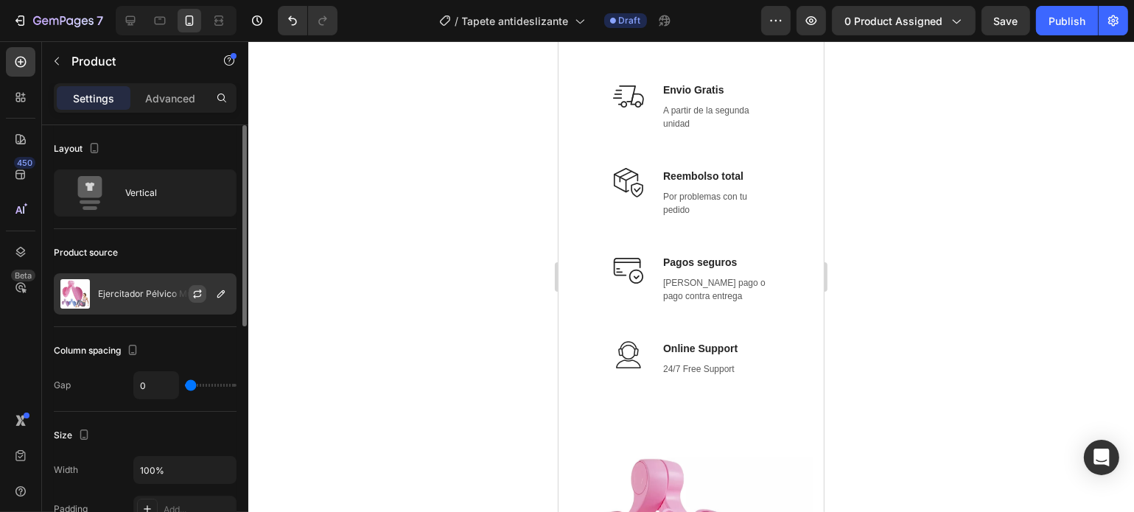
drag, startPoint x: 212, startPoint y: 284, endPoint x: 195, endPoint y: 288, distance: 17.3
click at [195, 288] on div at bounding box center [203, 294] width 65 height 40
click at [195, 288] on icon "button" at bounding box center [198, 294] width 12 height 12
click at [148, 297] on p "Ejercitador Pélvico Muscular" at bounding box center [158, 294] width 120 height 10
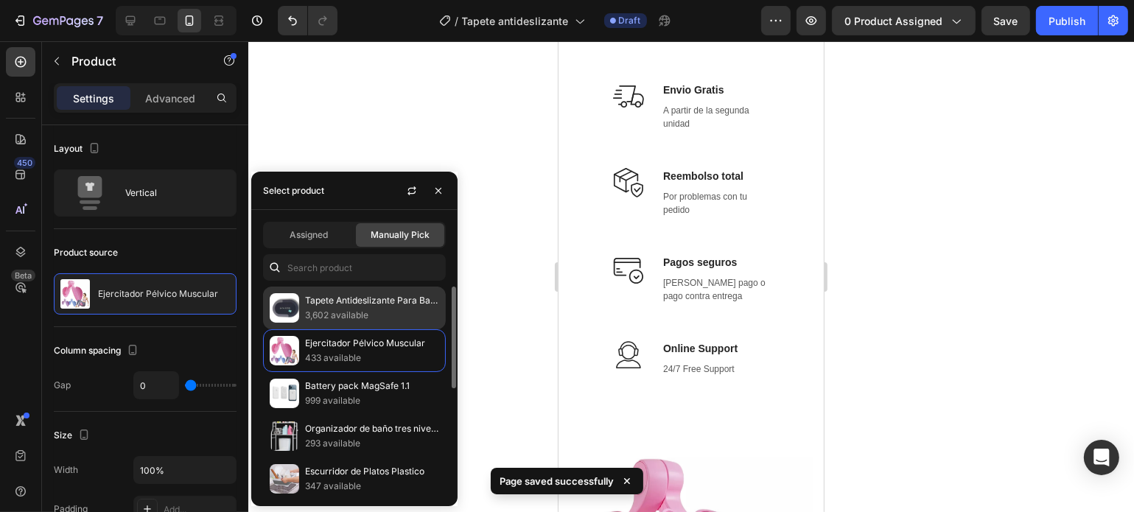
click at [363, 314] on p "3,602 available" at bounding box center [372, 315] width 134 height 15
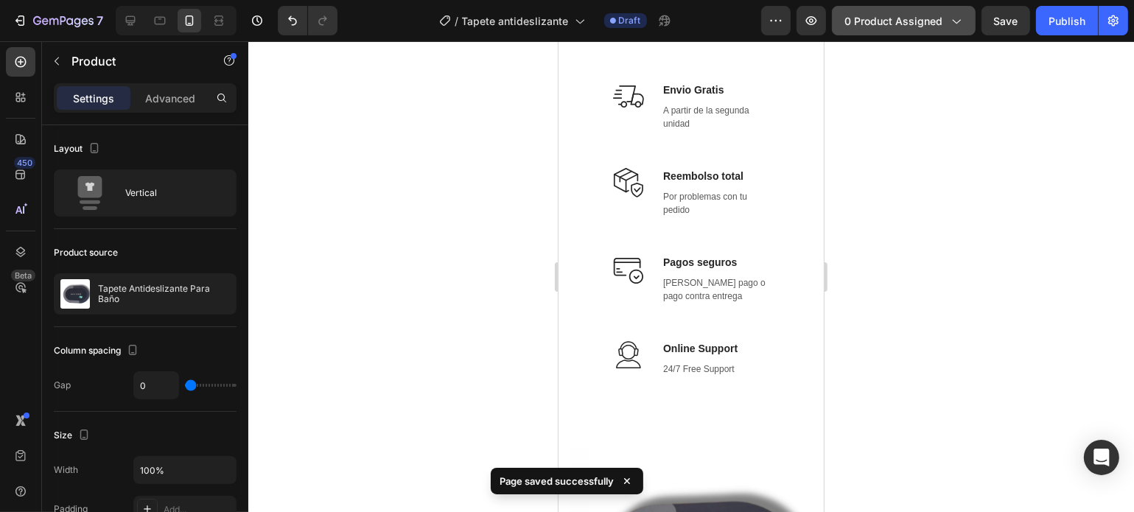
click at [882, 9] on button "0 product assigned" at bounding box center [904, 20] width 144 height 29
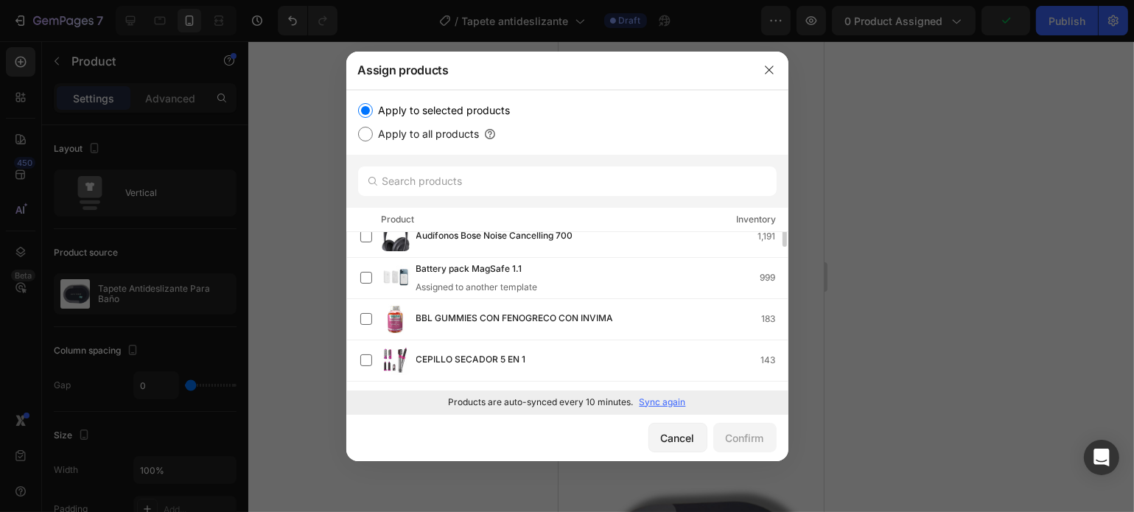
scroll to position [0, 0]
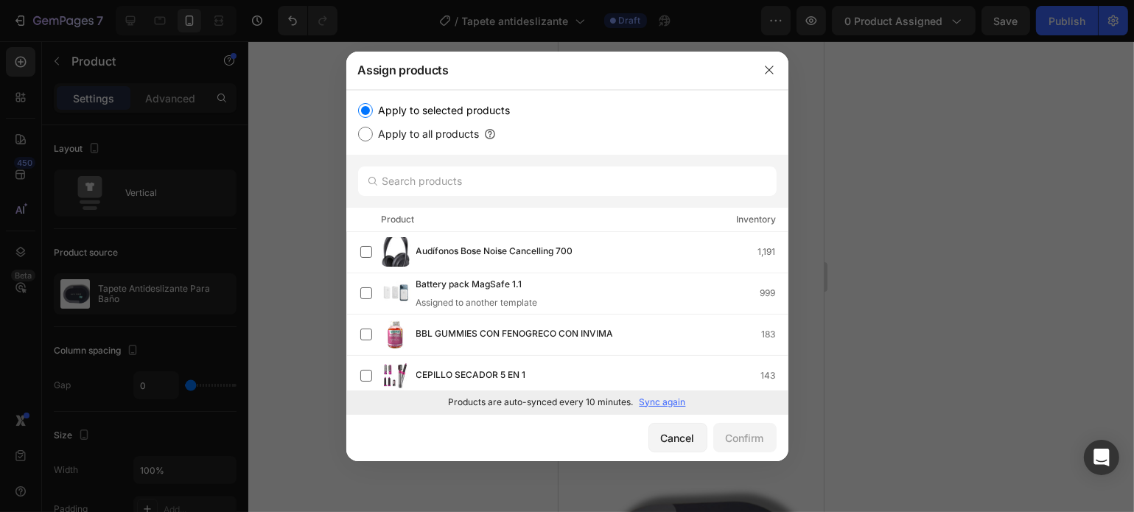
click at [674, 405] on p "Sync again" at bounding box center [663, 402] width 46 height 13
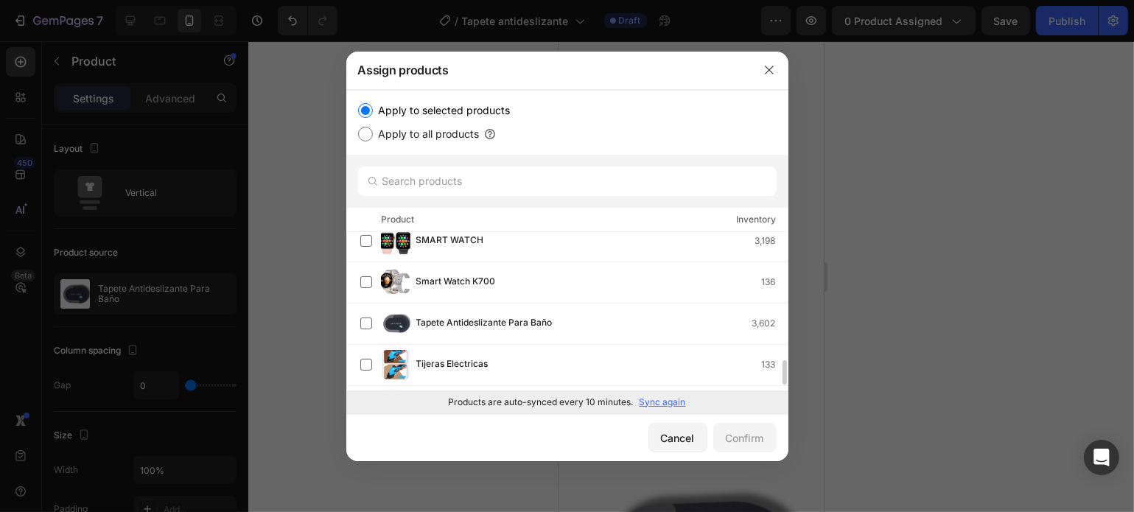
scroll to position [873, 0]
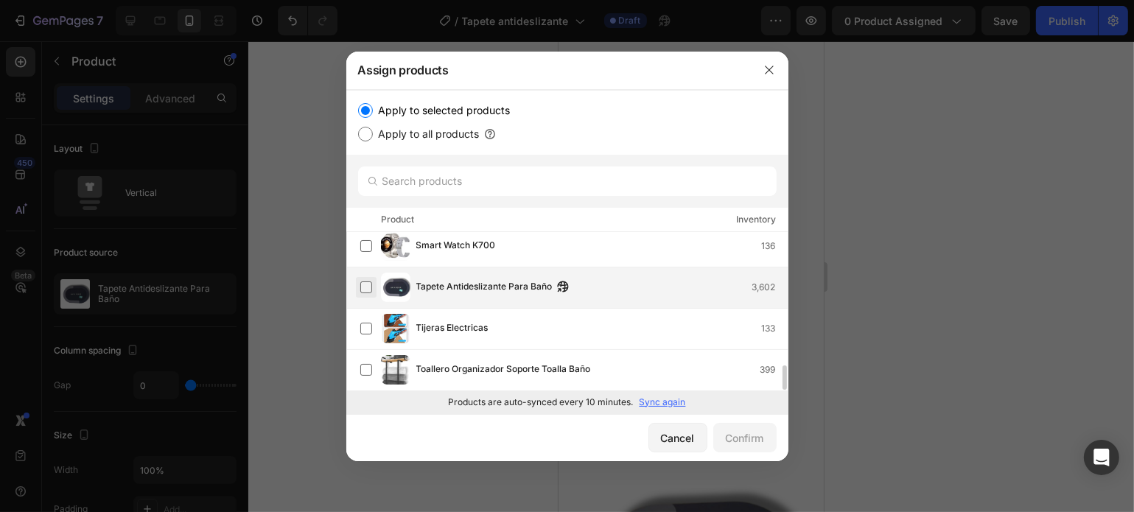
click at [371, 282] on label at bounding box center [366, 288] width 12 height 12
click at [755, 445] on button "Confirm" at bounding box center [744, 437] width 63 height 29
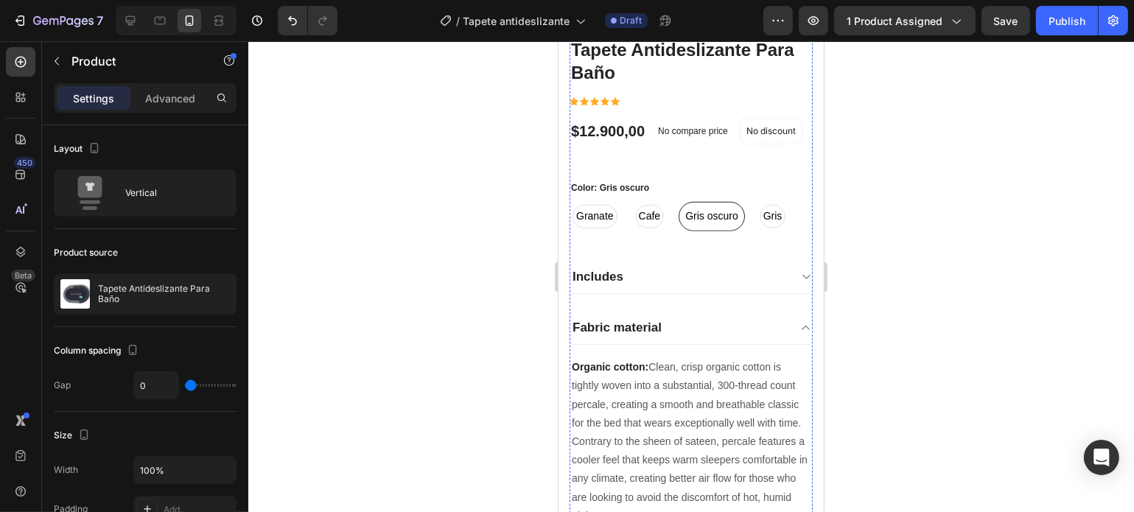
scroll to position [1187, 0]
click at [654, 209] on span "Cafe" at bounding box center [649, 216] width 28 height 15
click at [632, 203] on input "Cafe Cafe Cafe" at bounding box center [631, 202] width 1 height 1
radio input "true"
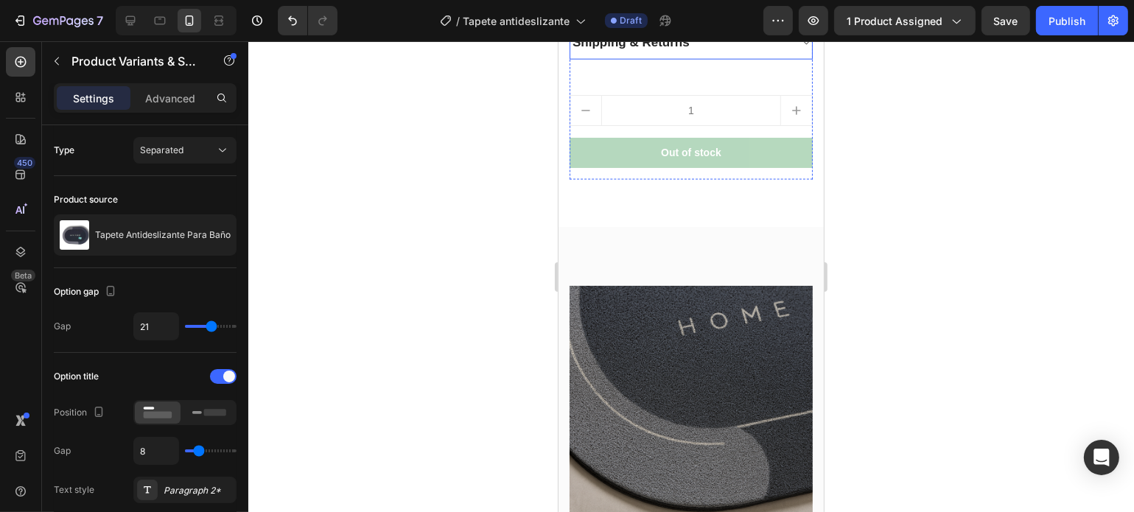
scroll to position [2119, 0]
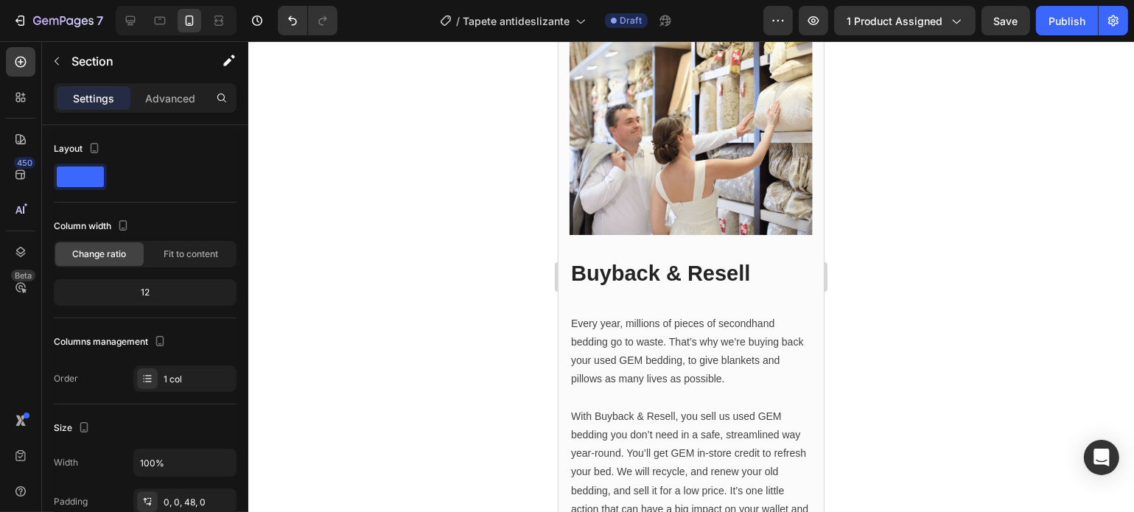
scroll to position [2995, 0]
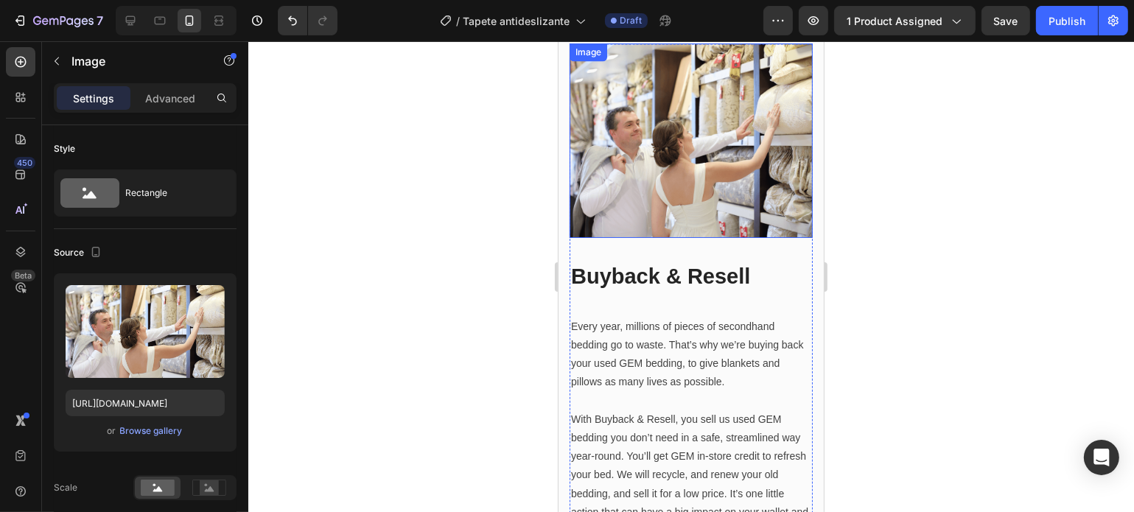
click at [647, 165] on img at bounding box center [690, 140] width 243 height 195
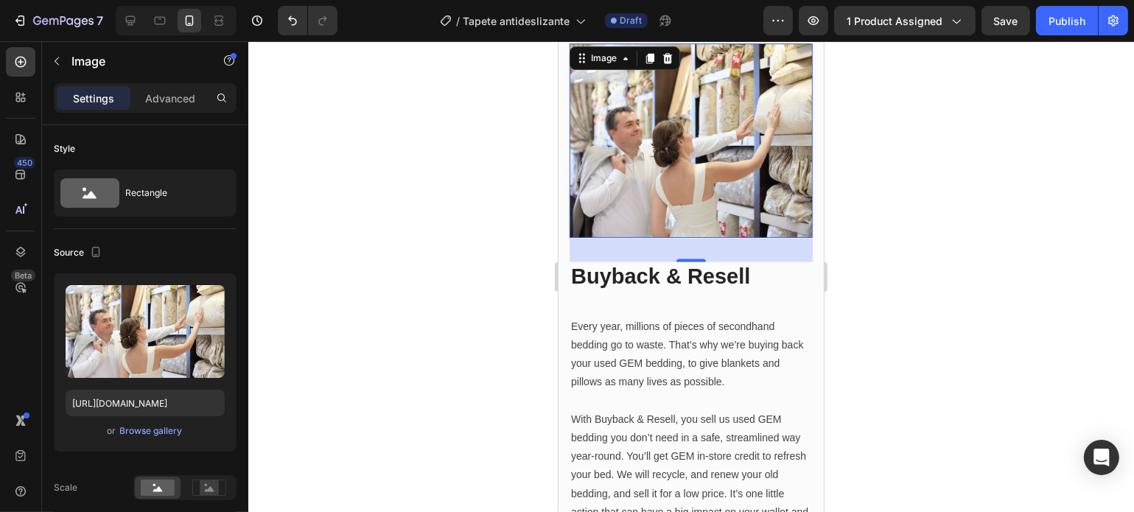
click at [355, 402] on div at bounding box center [691, 276] width 886 height 471
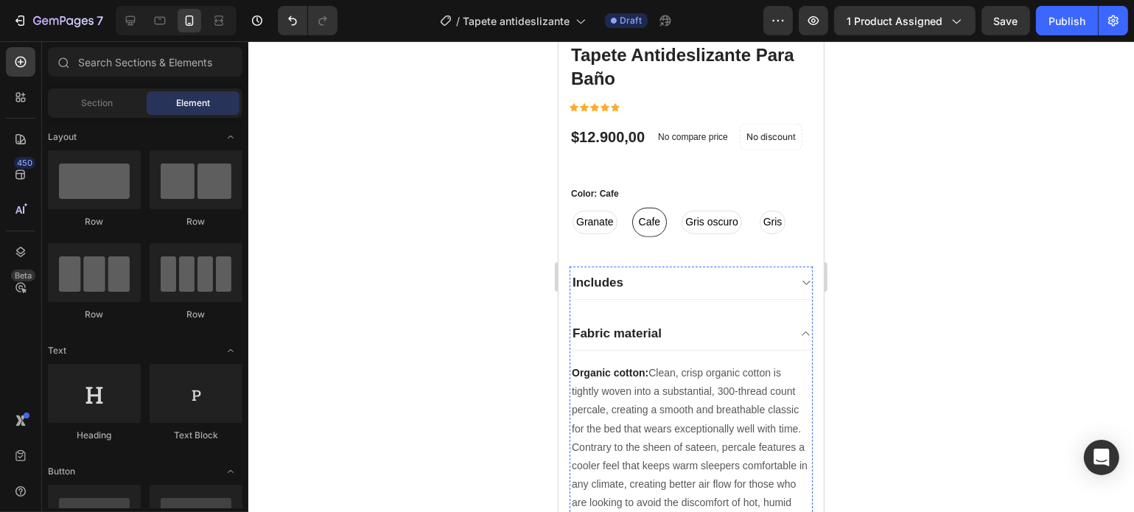
scroll to position [1297, 0]
click at [746, 279] on div "Includes" at bounding box center [679, 283] width 218 height 21
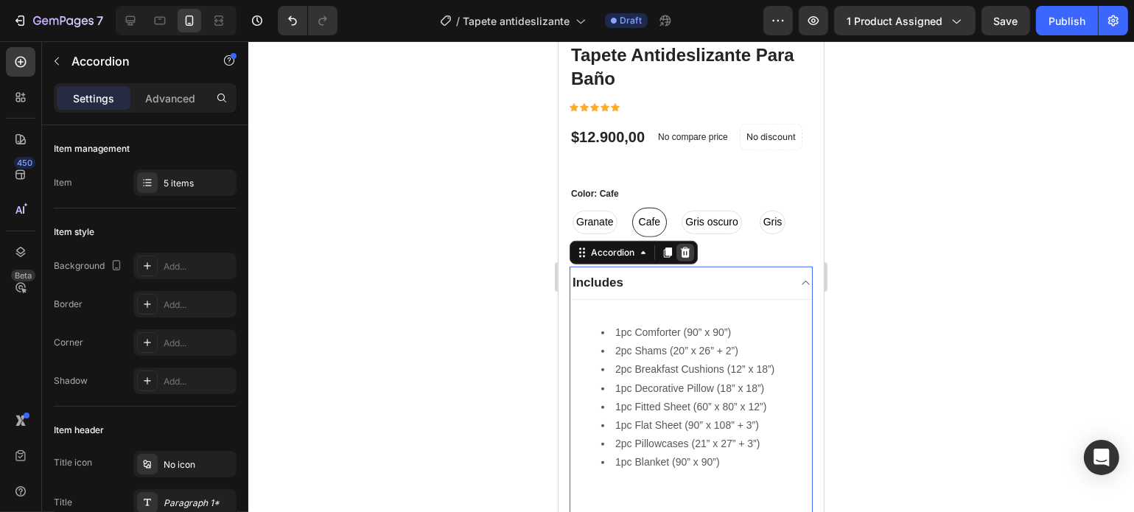
click at [688, 247] on icon at bounding box center [685, 253] width 12 height 12
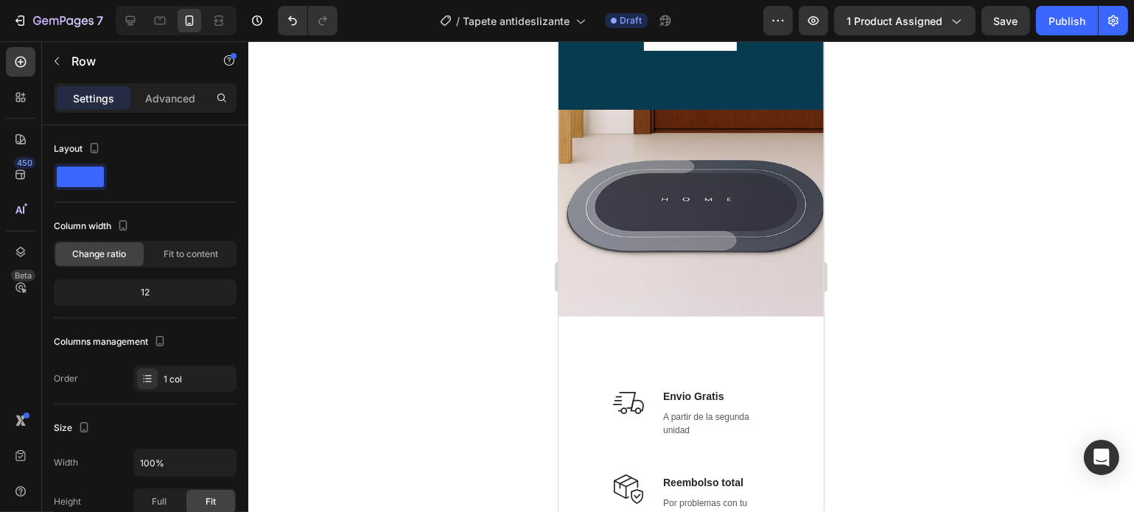
scroll to position [412, 0]
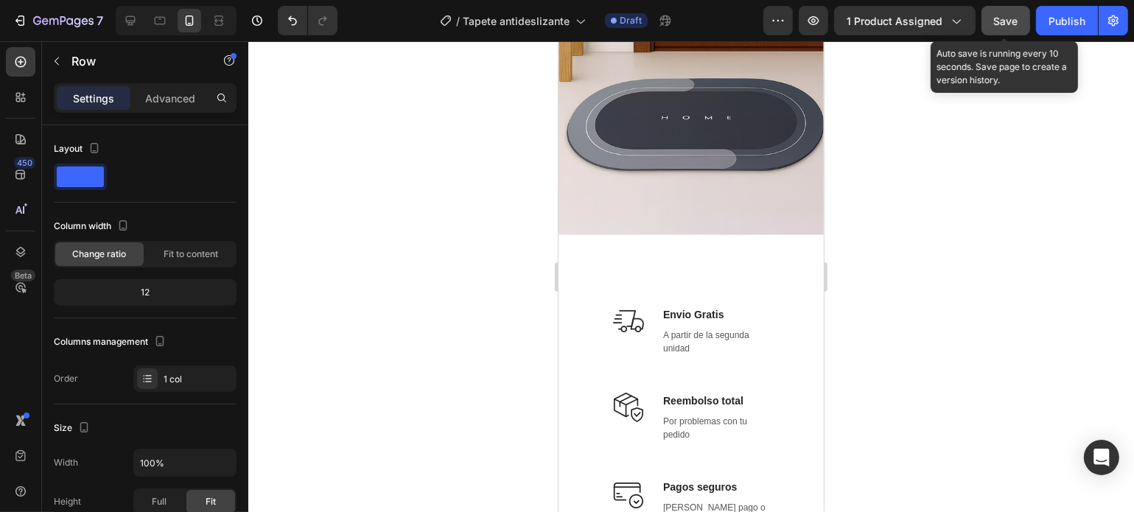
click at [998, 26] on span "Save" at bounding box center [1006, 21] width 24 height 13
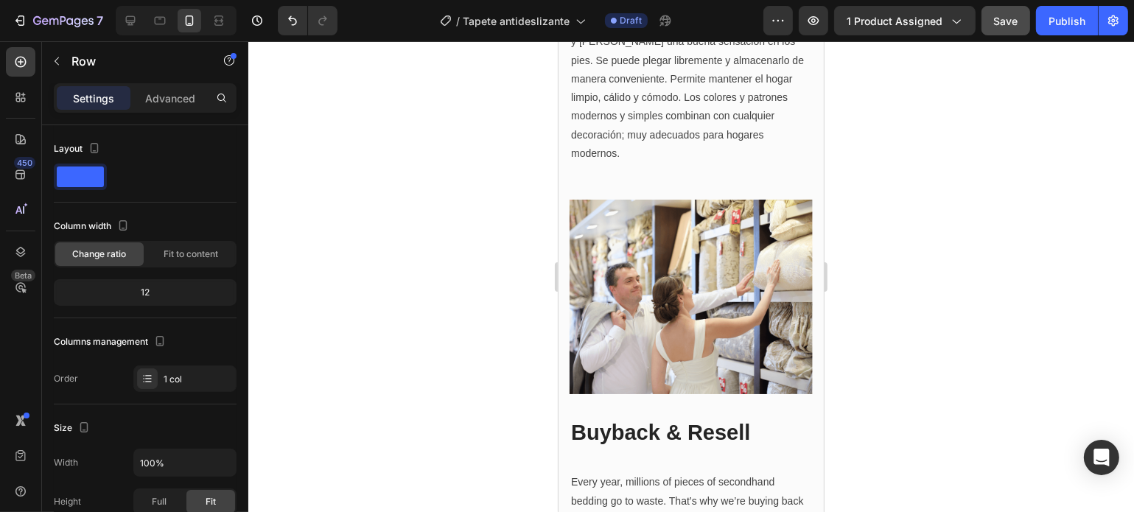
scroll to position [2055, 0]
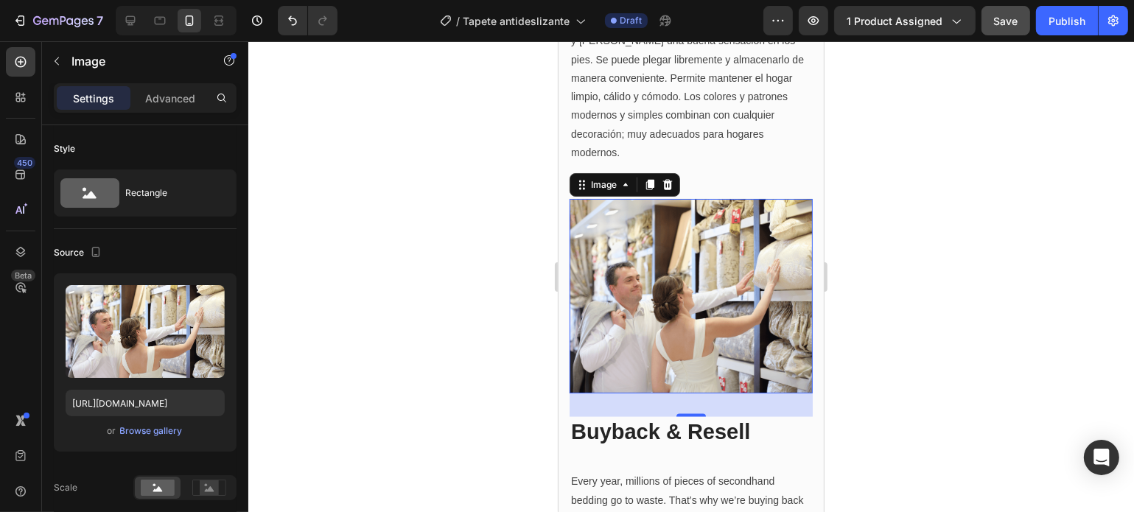
click at [787, 394] on div "32" at bounding box center [690, 406] width 243 height 24
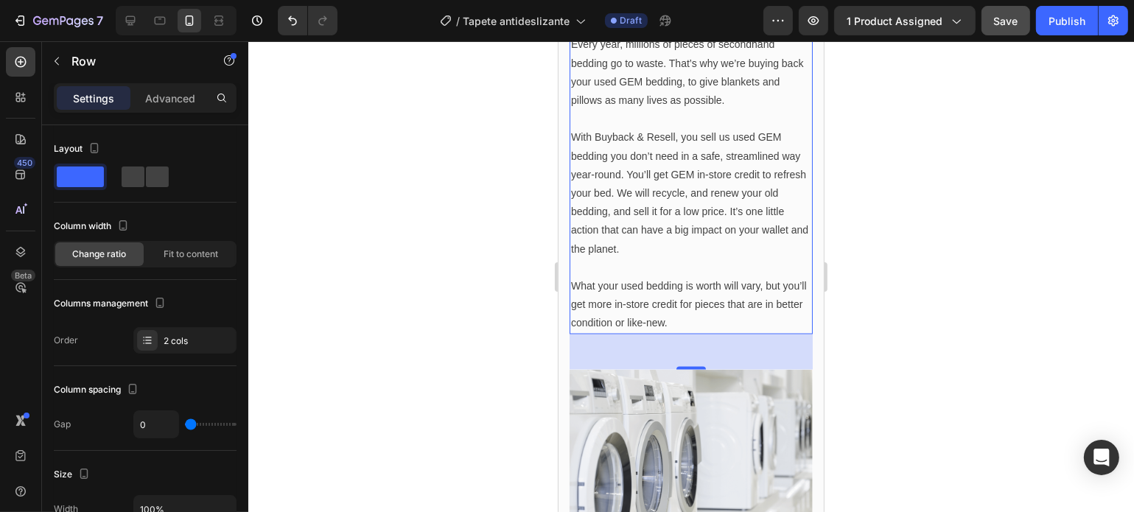
scroll to position [2494, 0]
click at [857, 465] on div at bounding box center [691, 276] width 886 height 471
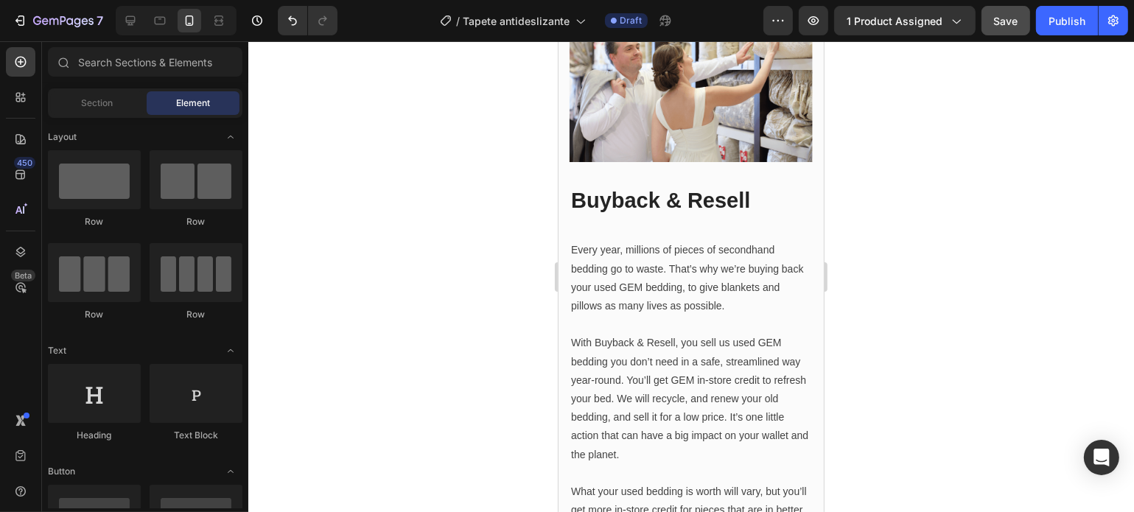
scroll to position [2279, 0]
